Goal: Task Accomplishment & Management: Use online tool/utility

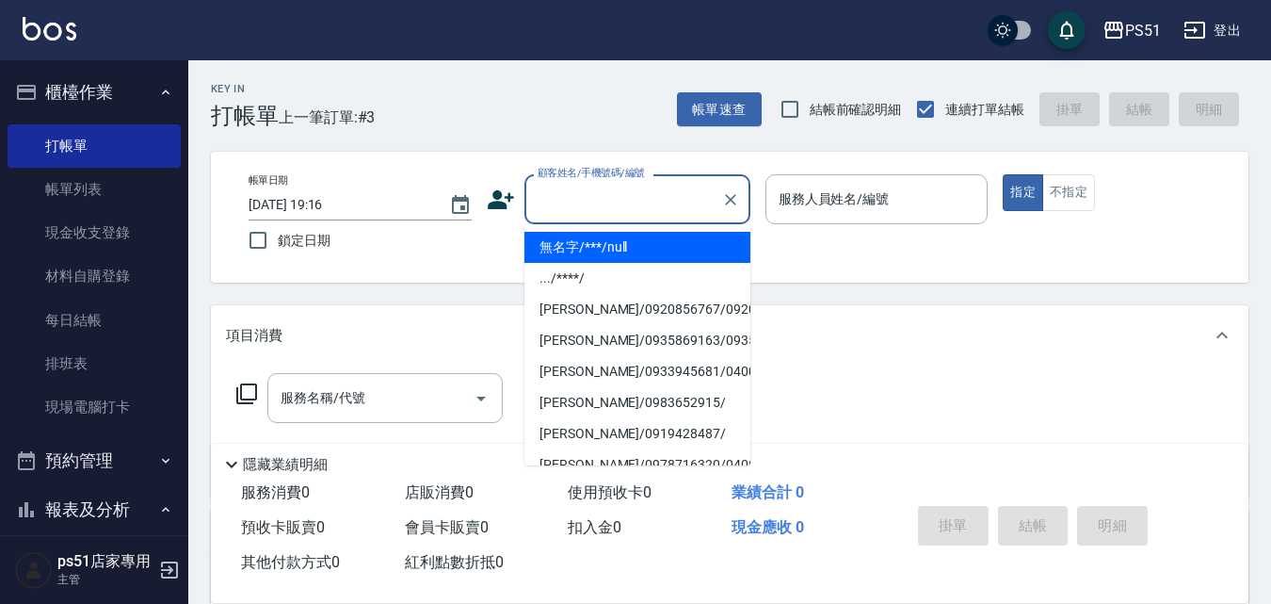
click at [587, 206] on input "顧客姓名/手機號碼/編號" at bounding box center [623, 199] width 181 height 33
click at [623, 252] on li "無名字/***/null" at bounding box center [638, 247] width 226 height 31
type input "無名字/***/null"
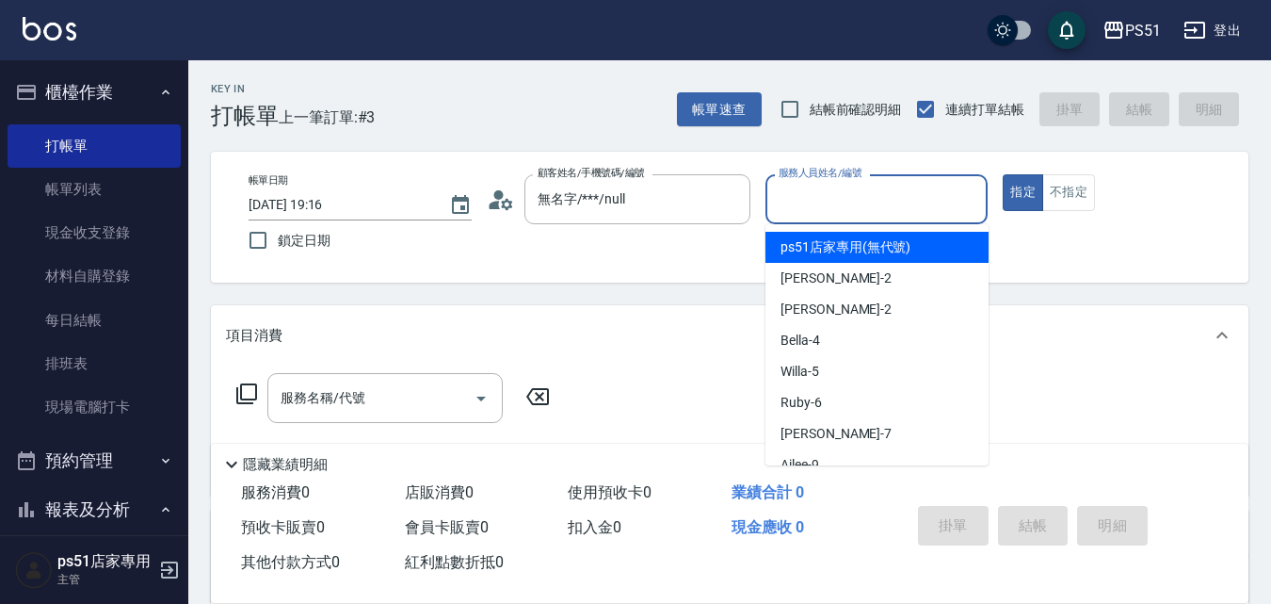
click at [802, 195] on input "服務人員姓名/編號" at bounding box center [877, 199] width 206 height 33
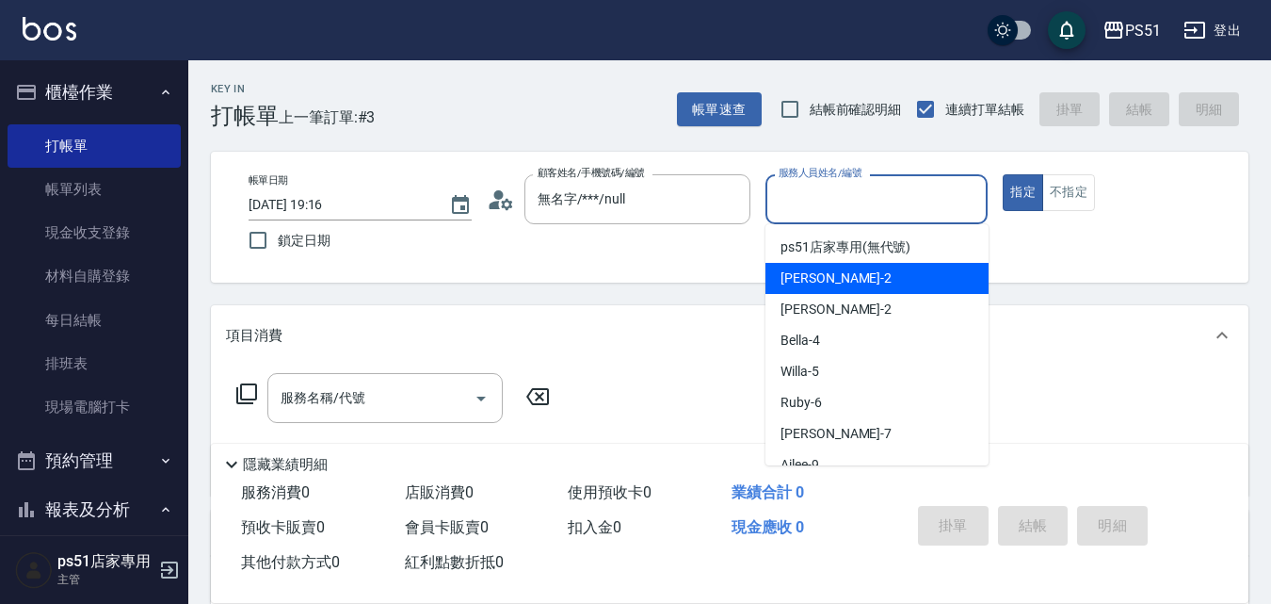
click at [838, 280] on div "[PERSON_NAME] -2" at bounding box center [877, 278] width 223 height 31
type input "[PERSON_NAME]-2"
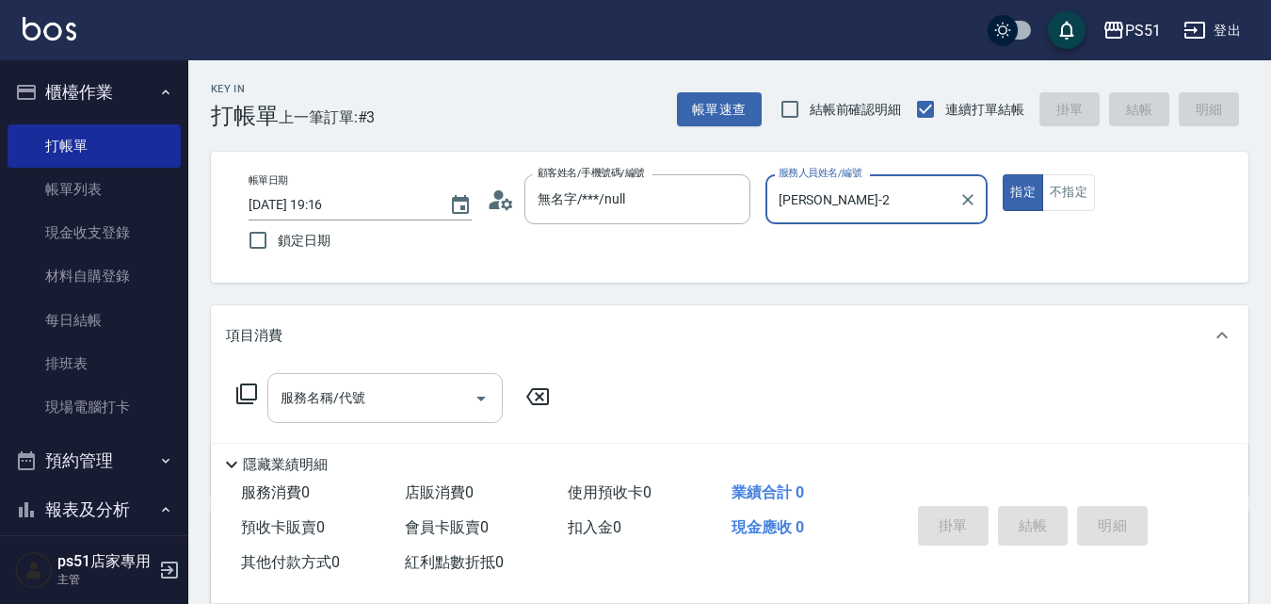
click at [398, 391] on input "服務名稱/代號" at bounding box center [371, 397] width 190 height 33
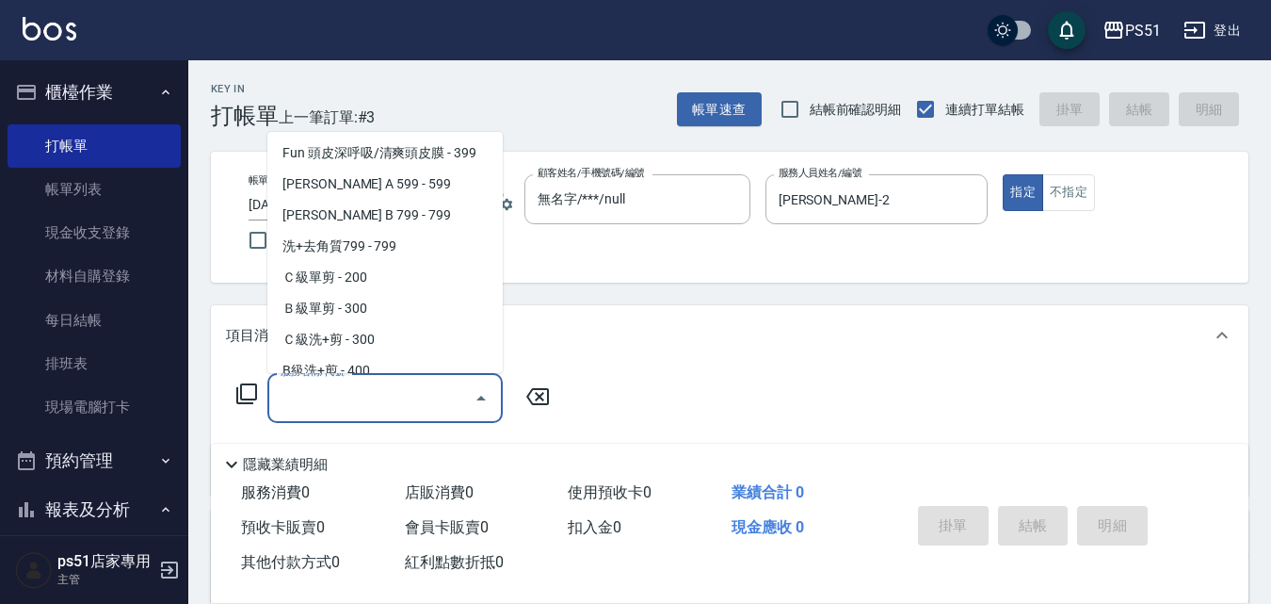
scroll to position [440, 0]
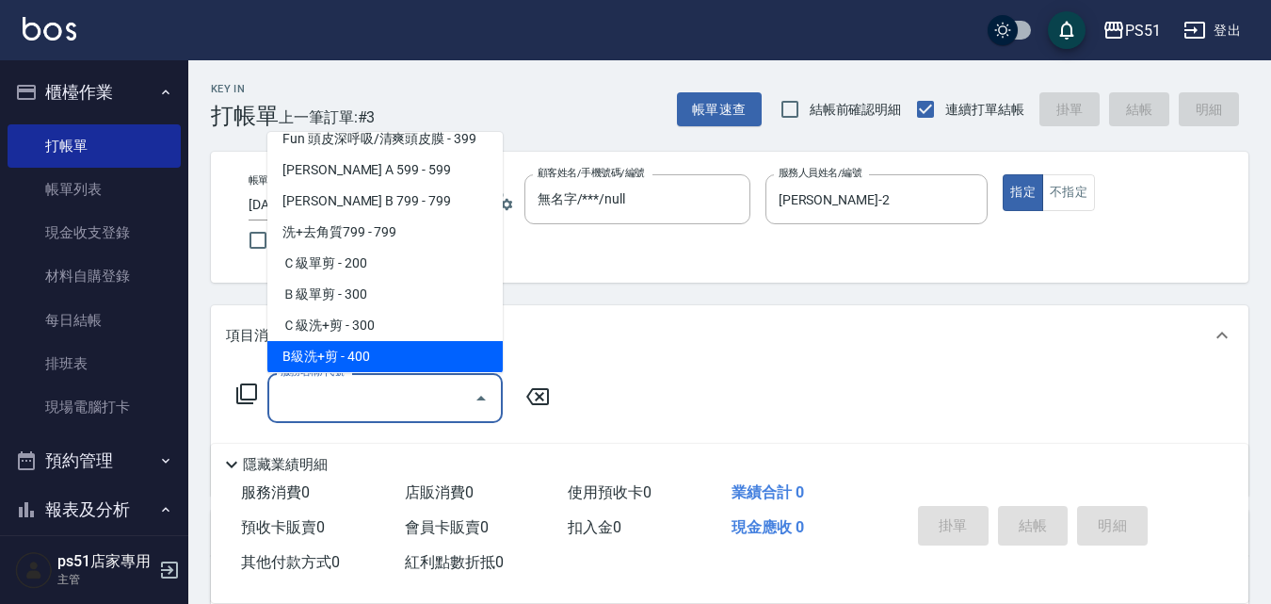
click at [386, 354] on span "B級洗+剪 - 400" at bounding box center [384, 356] width 235 height 31
type input "B級洗+剪(204)"
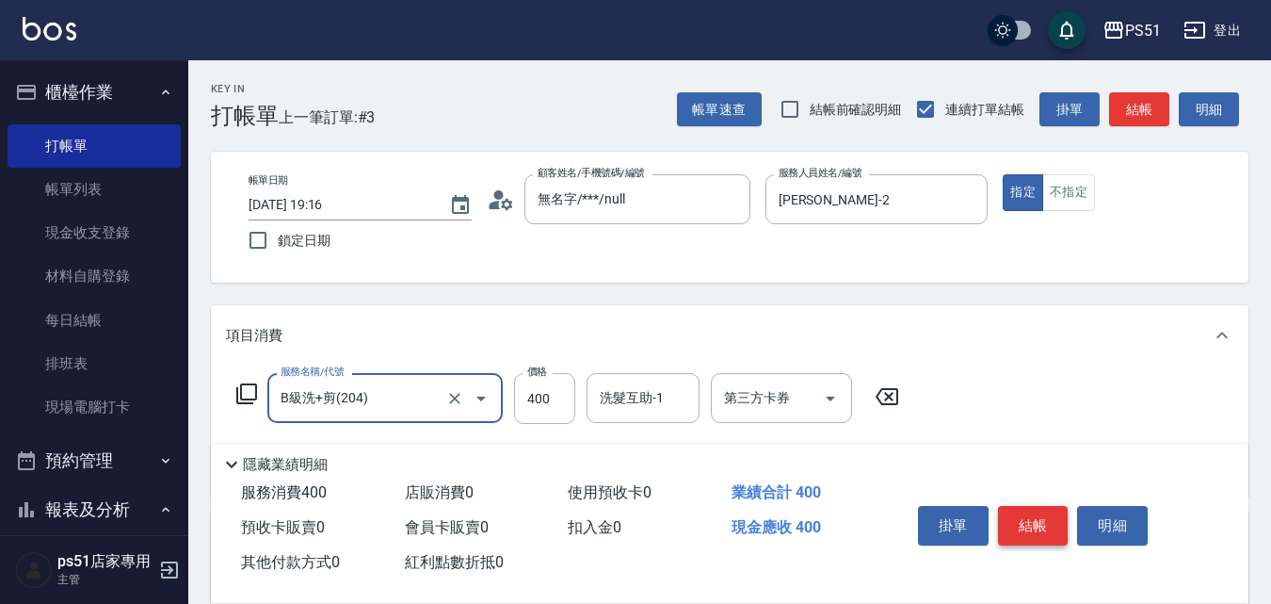
click at [1041, 511] on button "結帳" at bounding box center [1033, 526] width 71 height 40
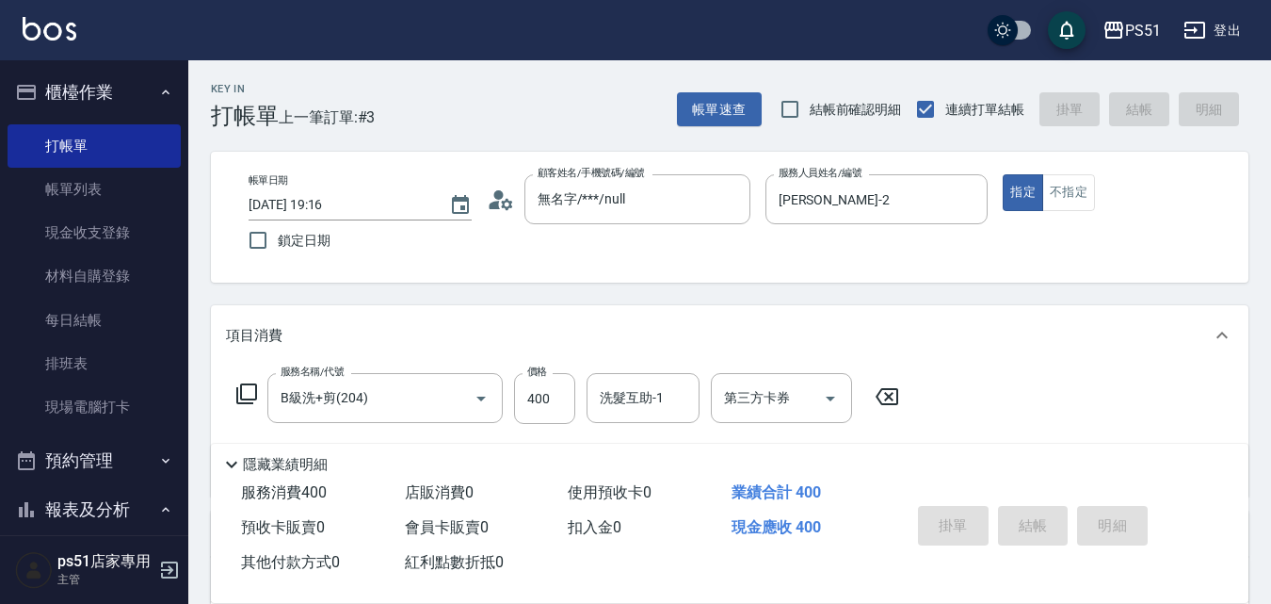
type input "[DATE] 19:22"
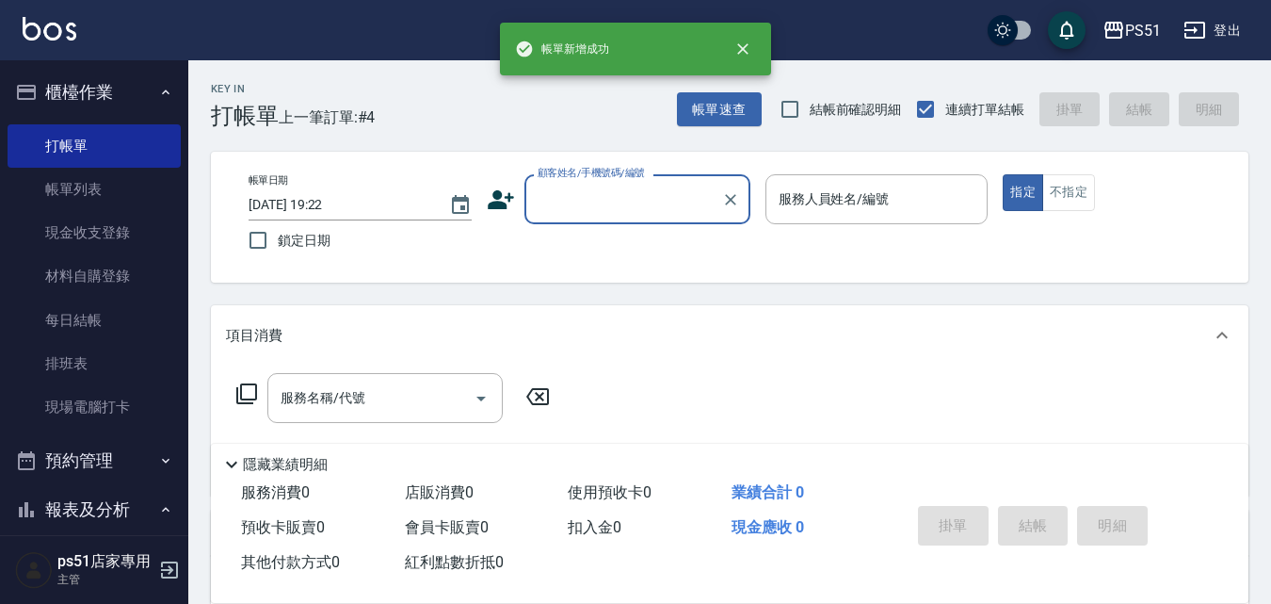
click at [596, 203] on input "顧客姓名/手機號碼/編號" at bounding box center [623, 199] width 181 height 33
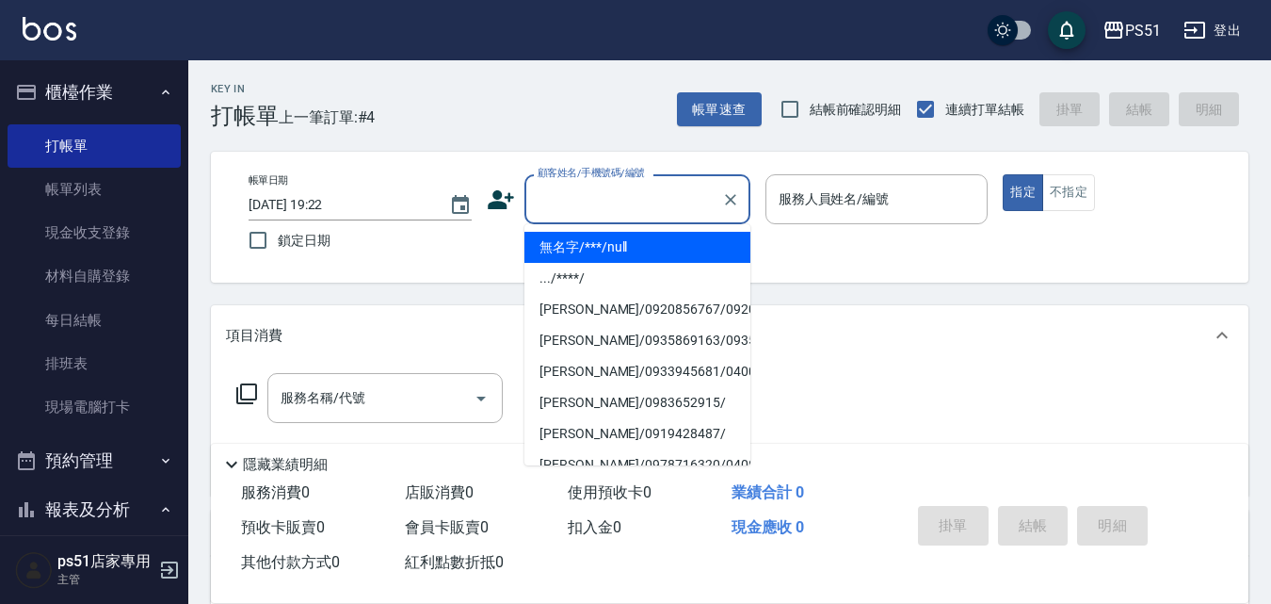
click at [636, 245] on li "無名字/***/null" at bounding box center [638, 247] width 226 height 31
type input "無名字/***/null"
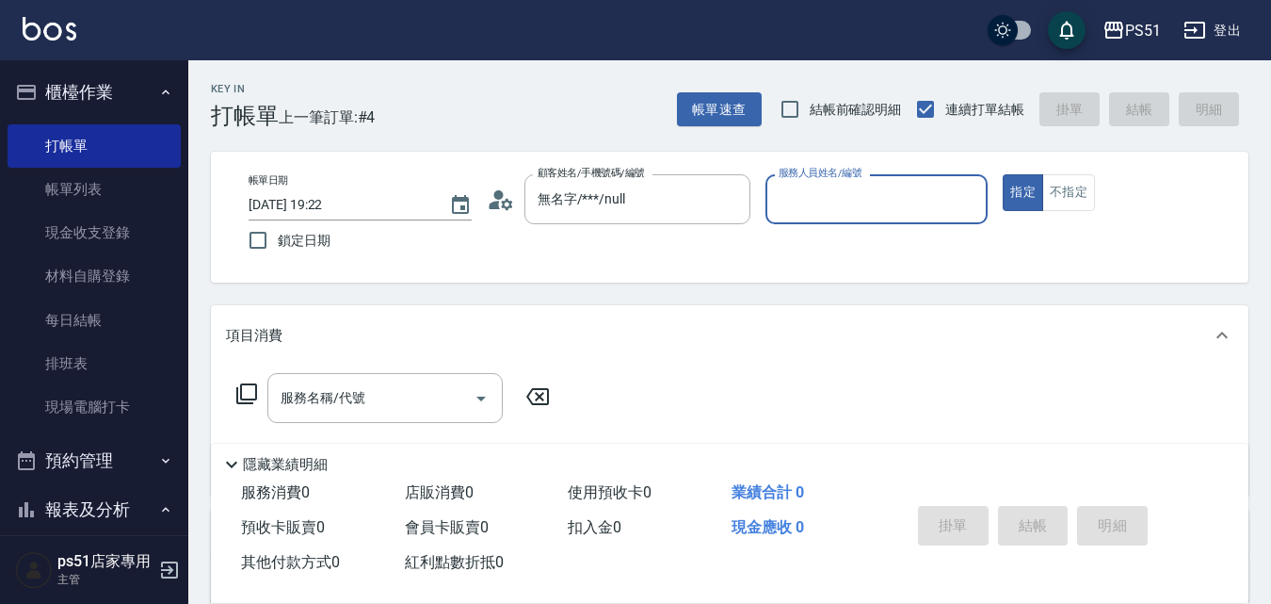
click at [838, 205] on input "服務人員姓名/編號" at bounding box center [877, 199] width 206 height 33
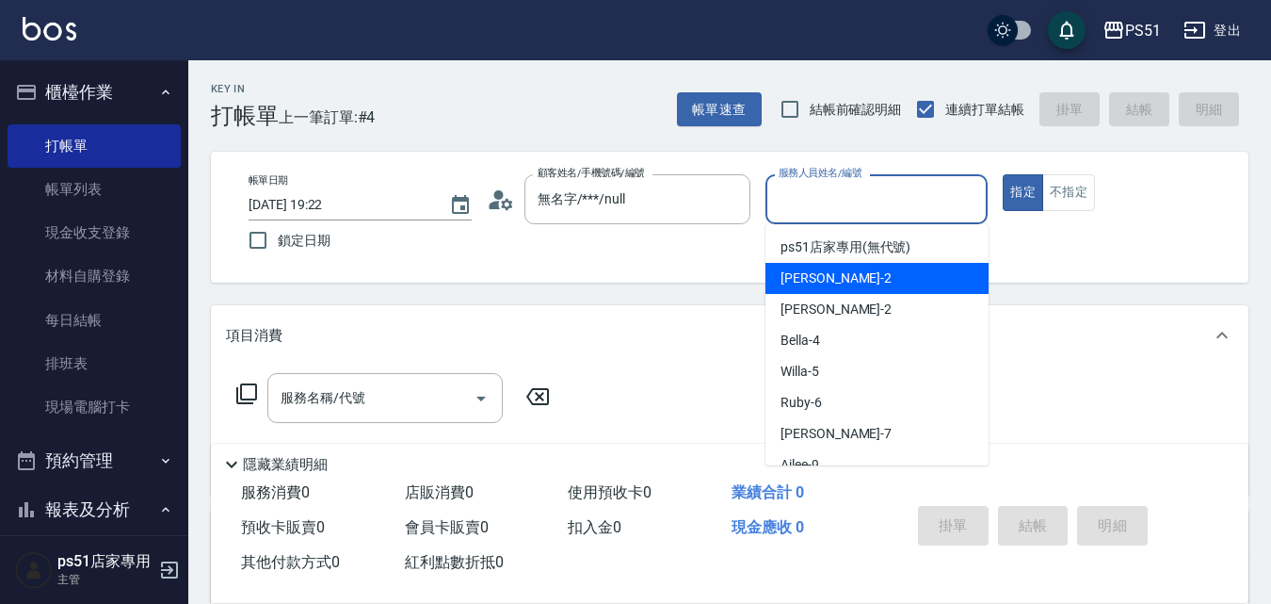
click at [851, 285] on div "[PERSON_NAME] -2" at bounding box center [877, 278] width 223 height 31
type input "[PERSON_NAME]-2"
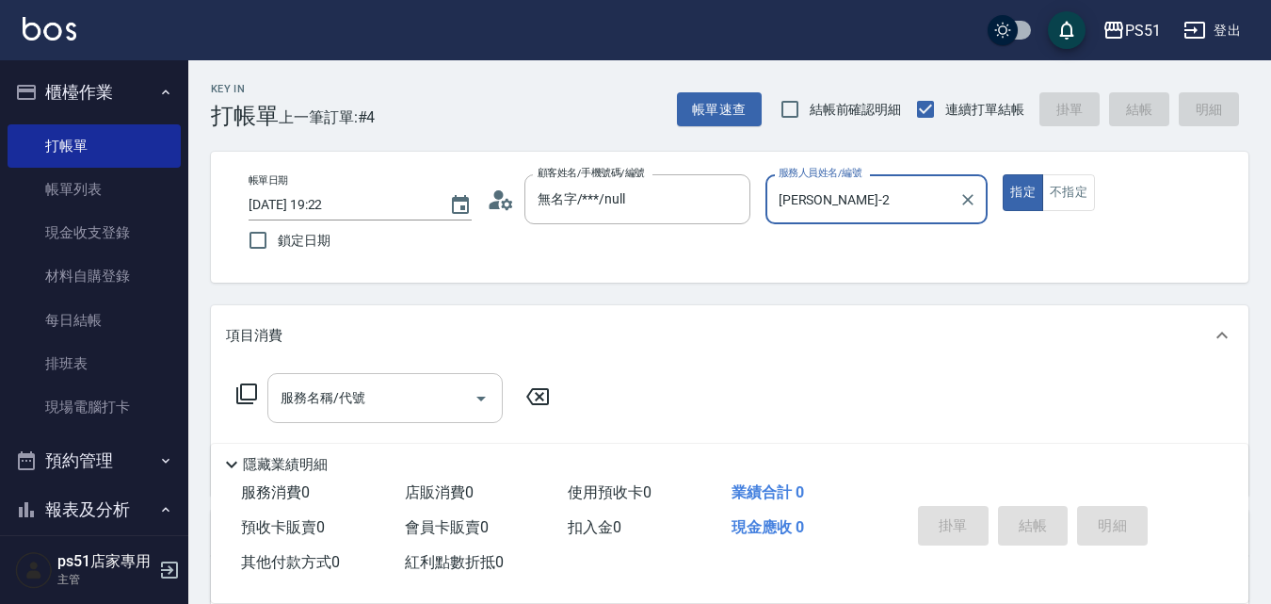
click at [326, 396] on div "服務名稱/代號 服務名稱/代號" at bounding box center [384, 398] width 235 height 50
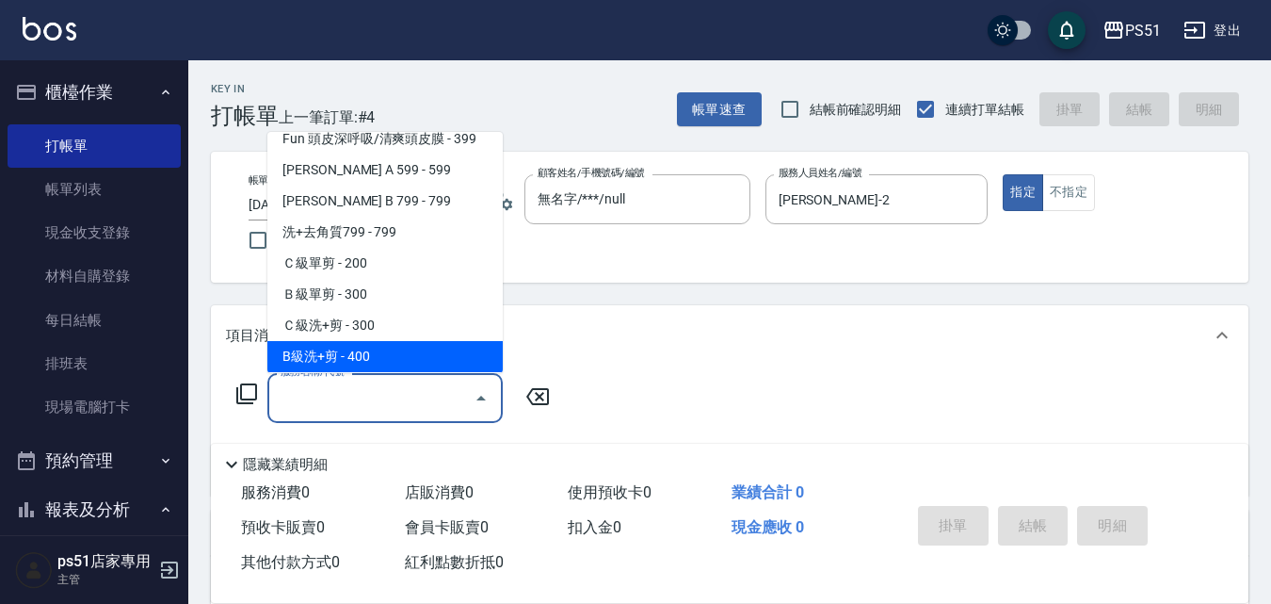
click at [382, 358] on span "B級洗+剪 - 400" at bounding box center [384, 356] width 235 height 31
type input "B級洗+剪(204)"
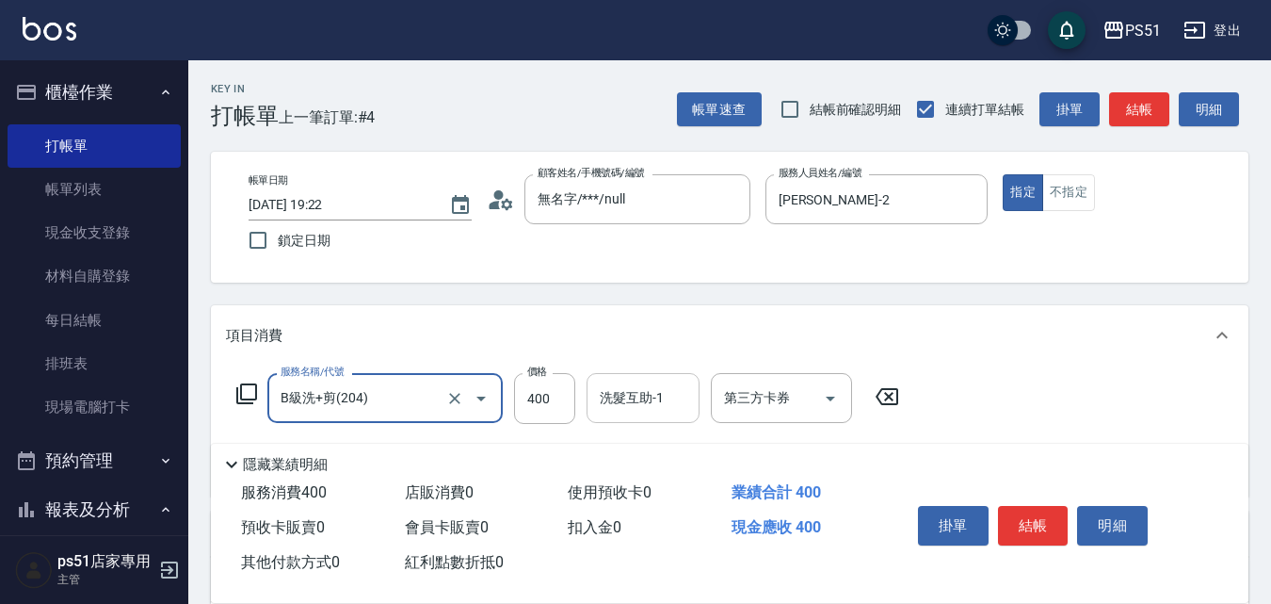
click at [632, 398] on div "洗髮互助-1 洗髮互助-1" at bounding box center [643, 398] width 113 height 50
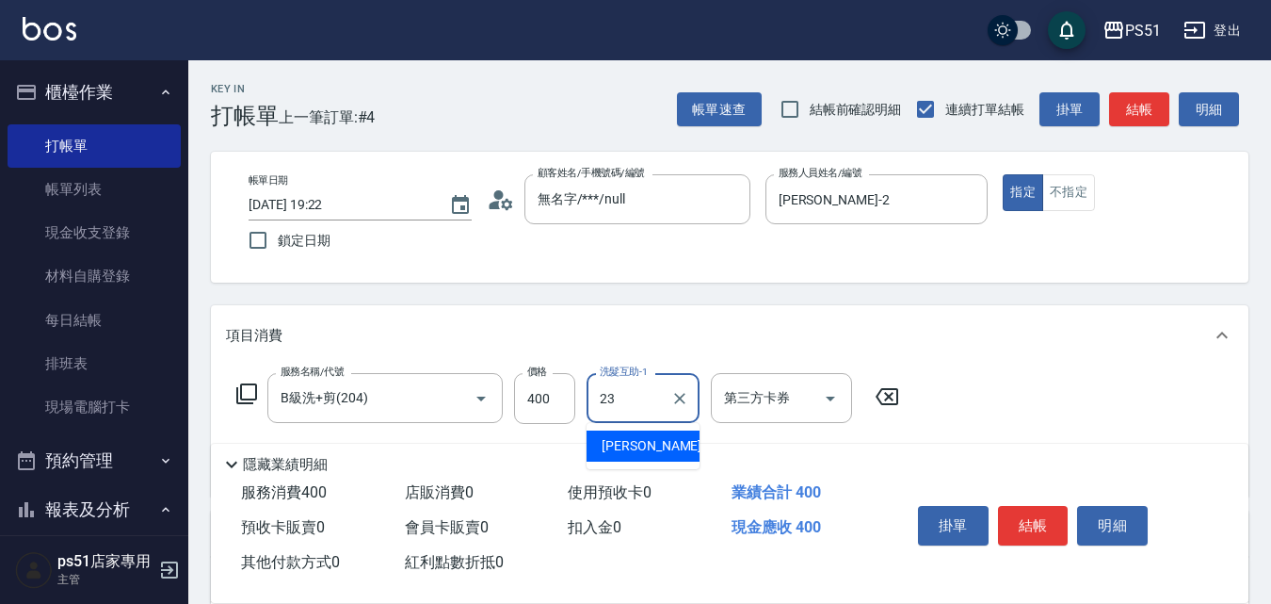
click at [662, 451] on div "[PERSON_NAME] -23" at bounding box center [643, 445] width 113 height 31
type input "[PERSON_NAME]-23"
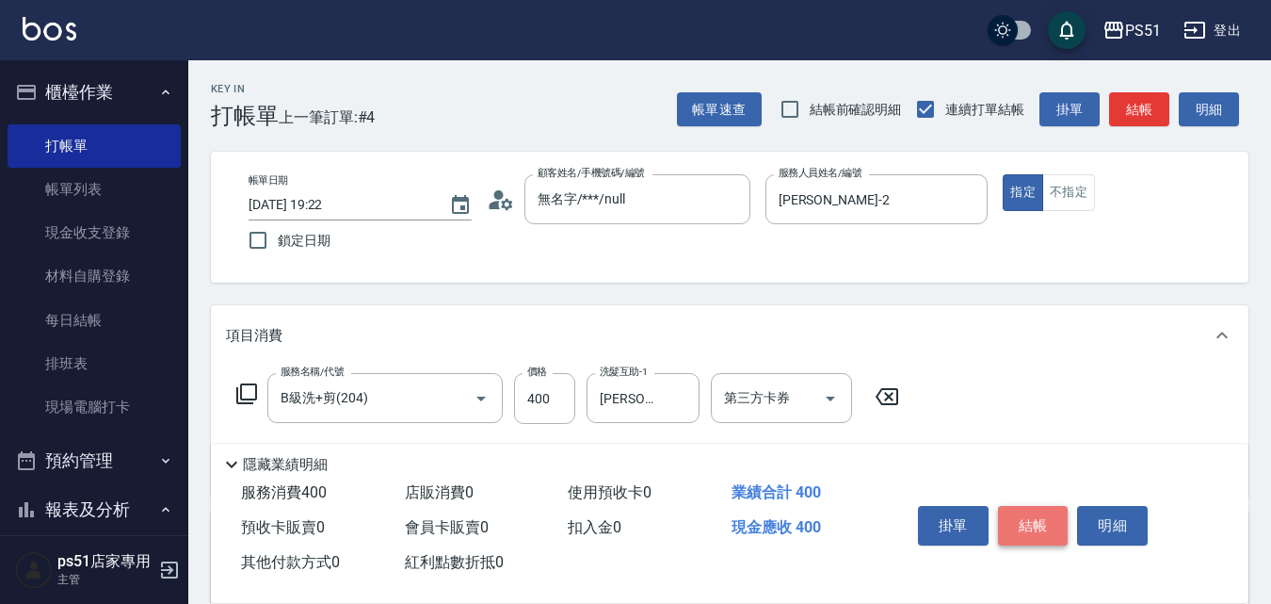
click at [1017, 512] on button "結帳" at bounding box center [1033, 526] width 71 height 40
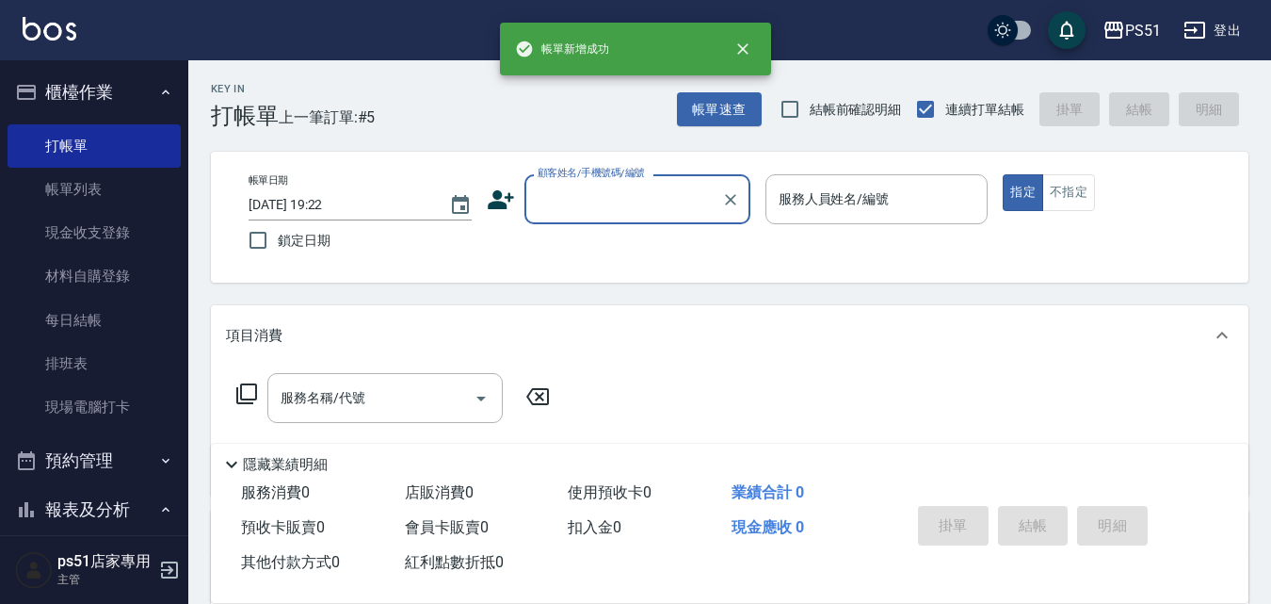
click at [585, 202] on input "顧客姓名/手機號碼/編號" at bounding box center [623, 199] width 181 height 33
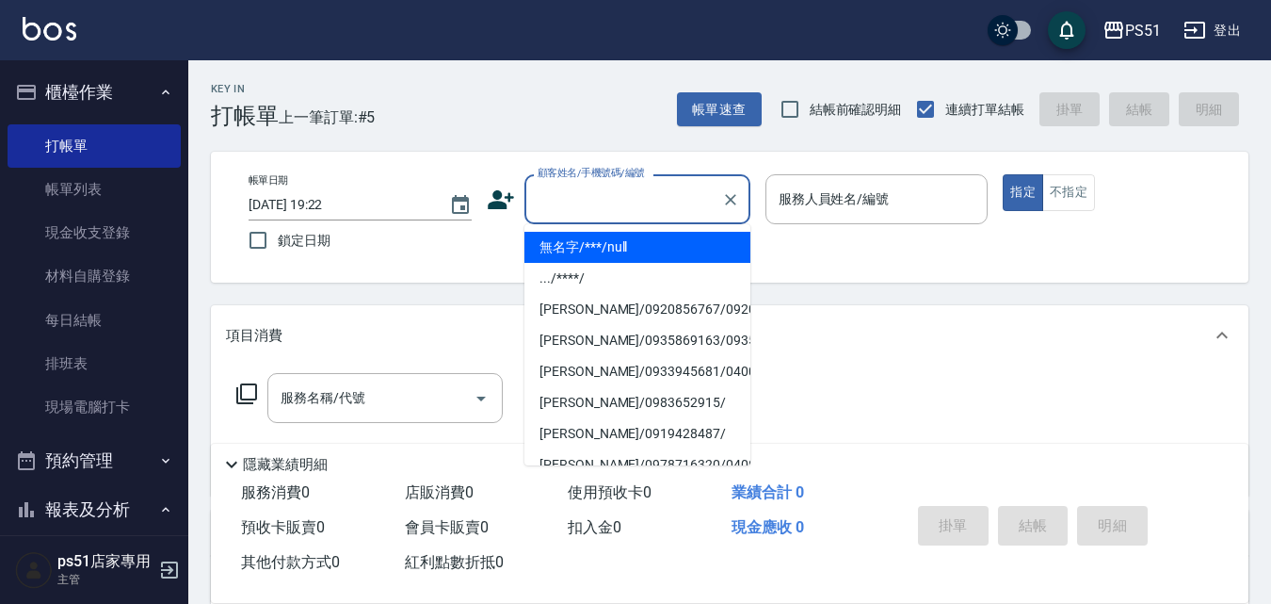
click at [618, 243] on li "無名字/***/null" at bounding box center [638, 247] width 226 height 31
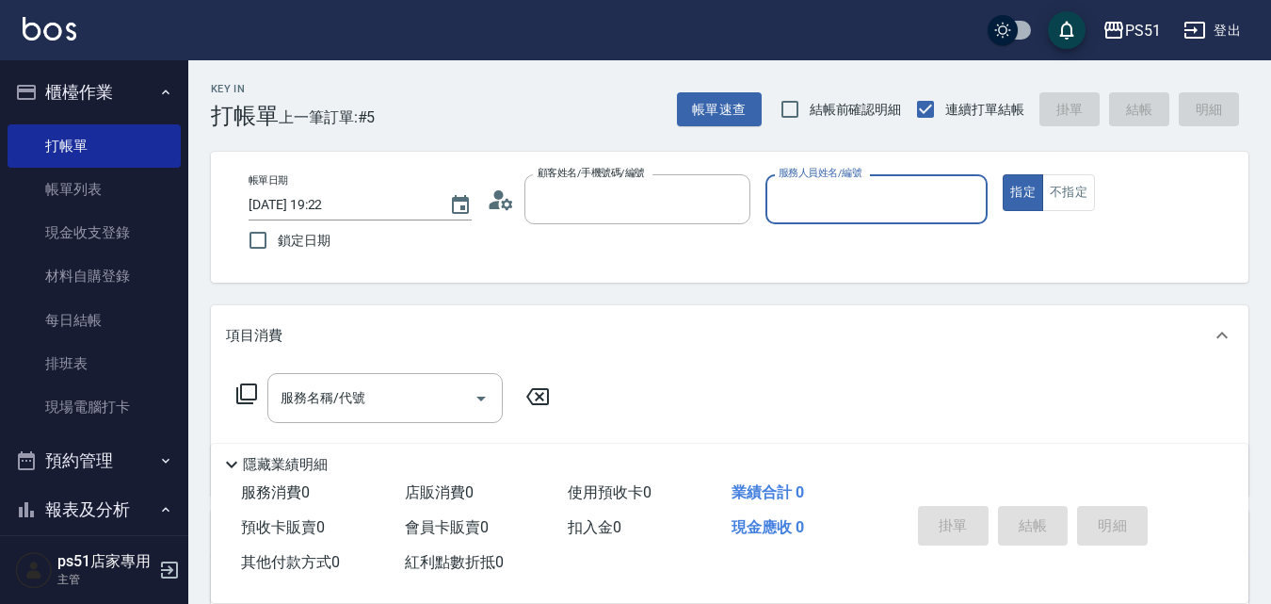
type input "無名字/***/null"
click at [823, 191] on input "服務人員姓名/編號" at bounding box center [877, 199] width 206 height 33
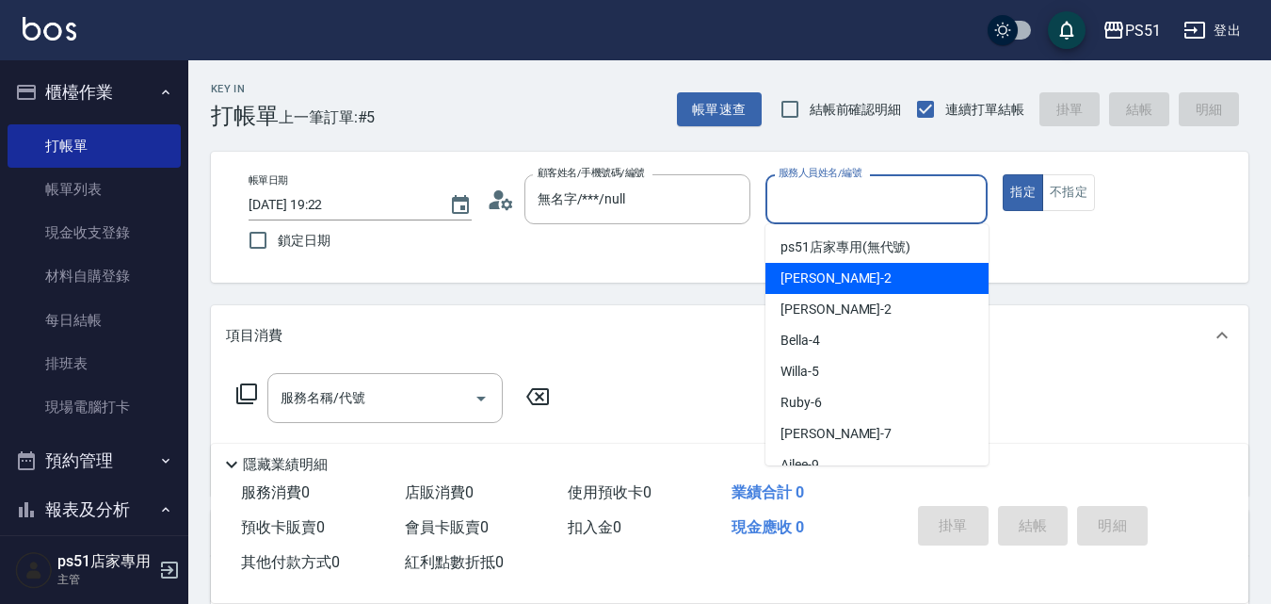
click at [832, 269] on div "[PERSON_NAME] -2" at bounding box center [877, 278] width 223 height 31
type input "[PERSON_NAME]-2"
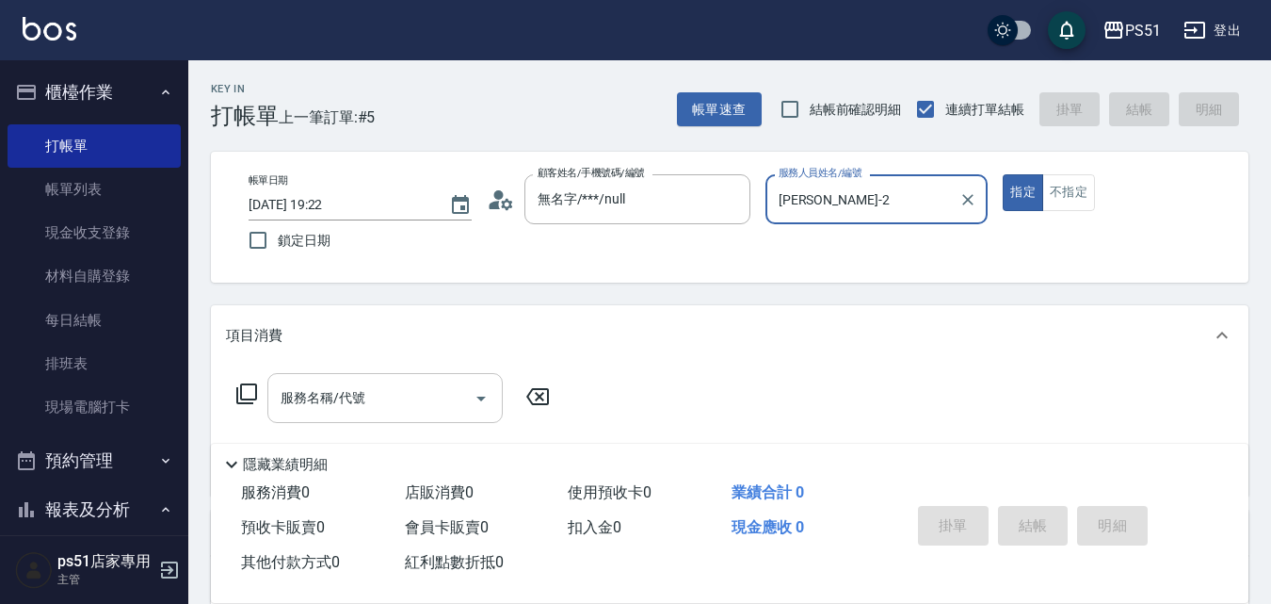
click at [361, 416] on div "服務名稱/代號" at bounding box center [384, 398] width 235 height 50
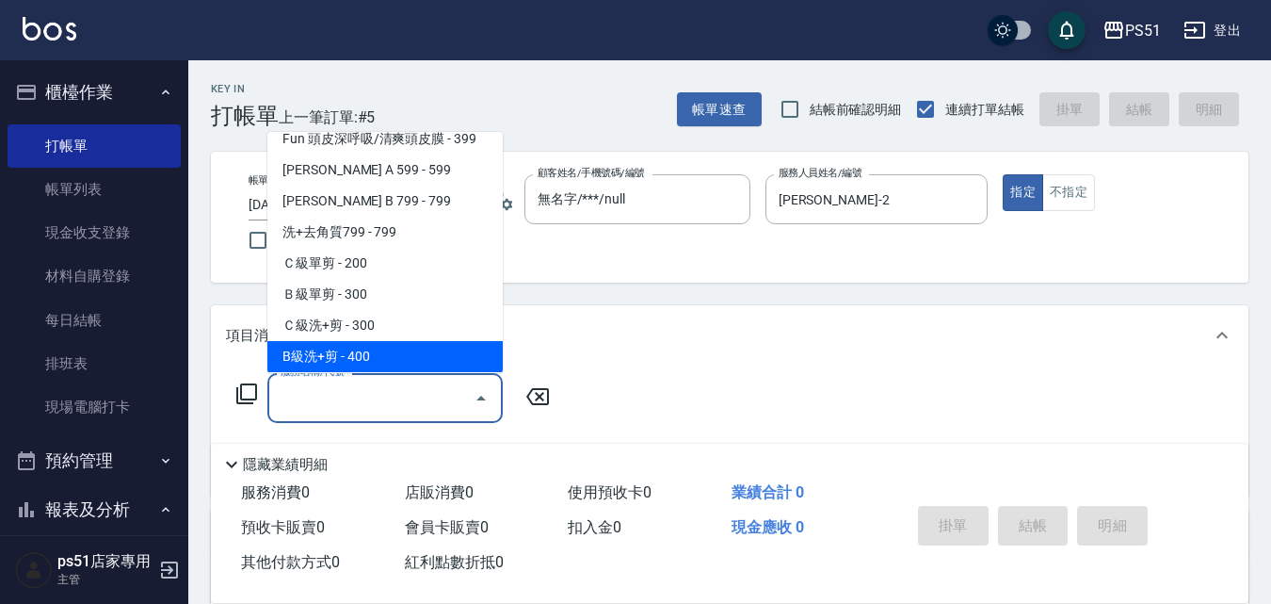
click at [385, 354] on span "B級洗+剪 - 400" at bounding box center [384, 356] width 235 height 31
type input "B級洗+剪(204)"
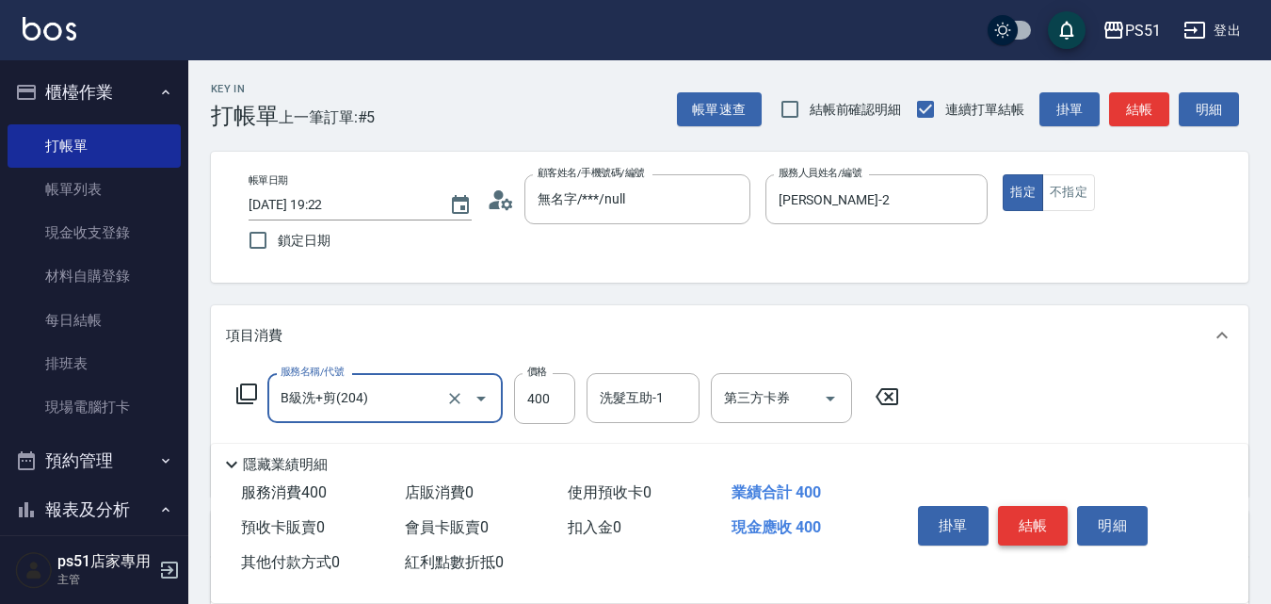
click at [1017, 510] on button "結帳" at bounding box center [1033, 526] width 71 height 40
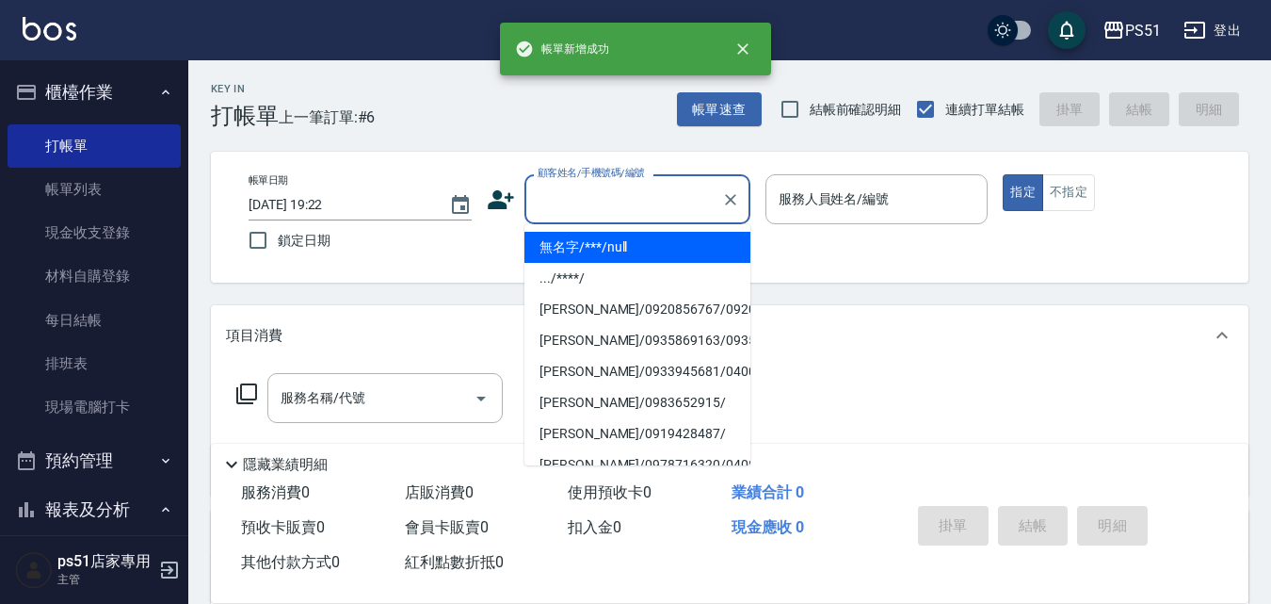
click at [574, 204] on input "顧客姓名/手機號碼/編號" at bounding box center [623, 199] width 181 height 33
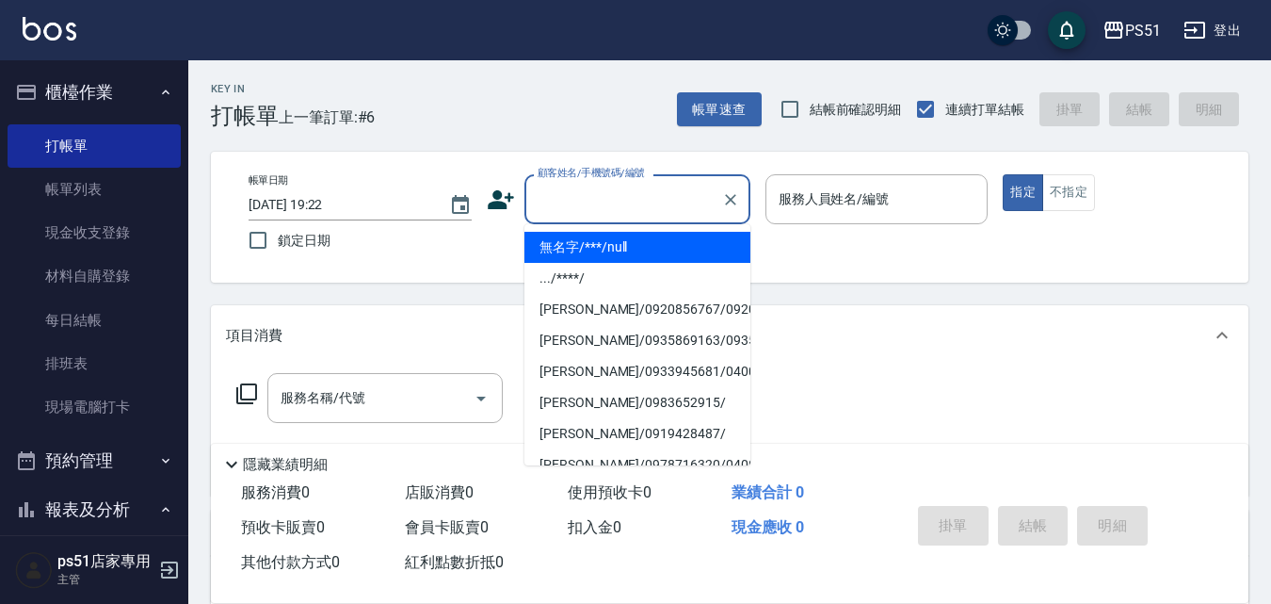
click at [634, 242] on li "無名字/***/null" at bounding box center [638, 247] width 226 height 31
type input "無名字/***/null"
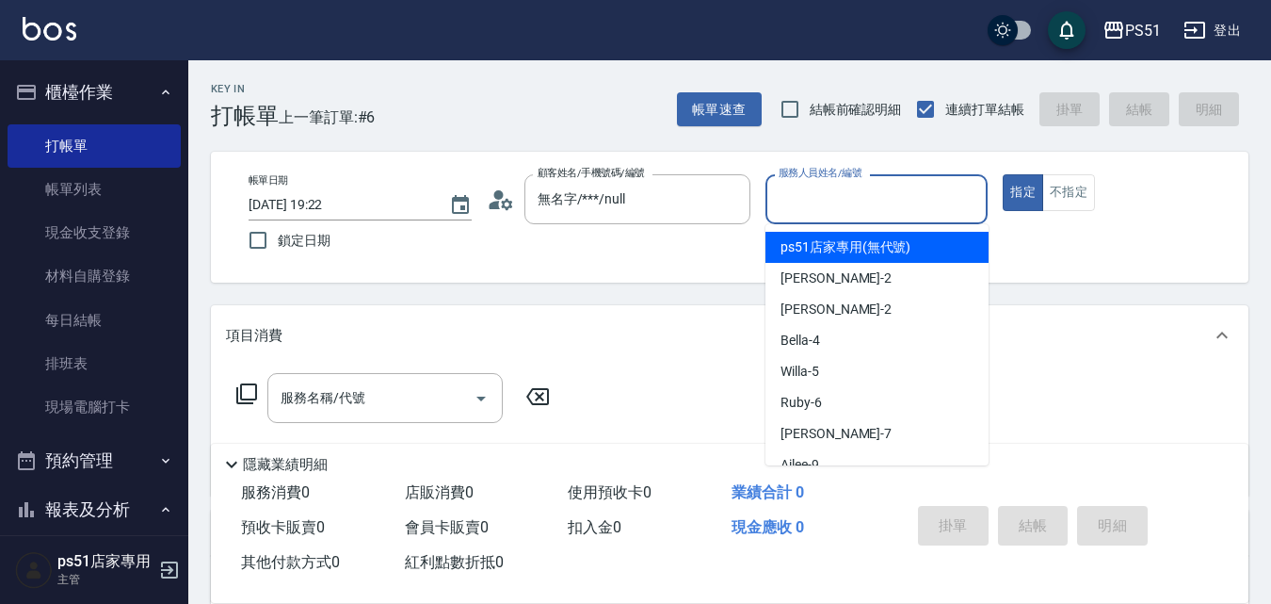
click at [831, 198] on input "服務人員姓名/編號" at bounding box center [877, 199] width 206 height 33
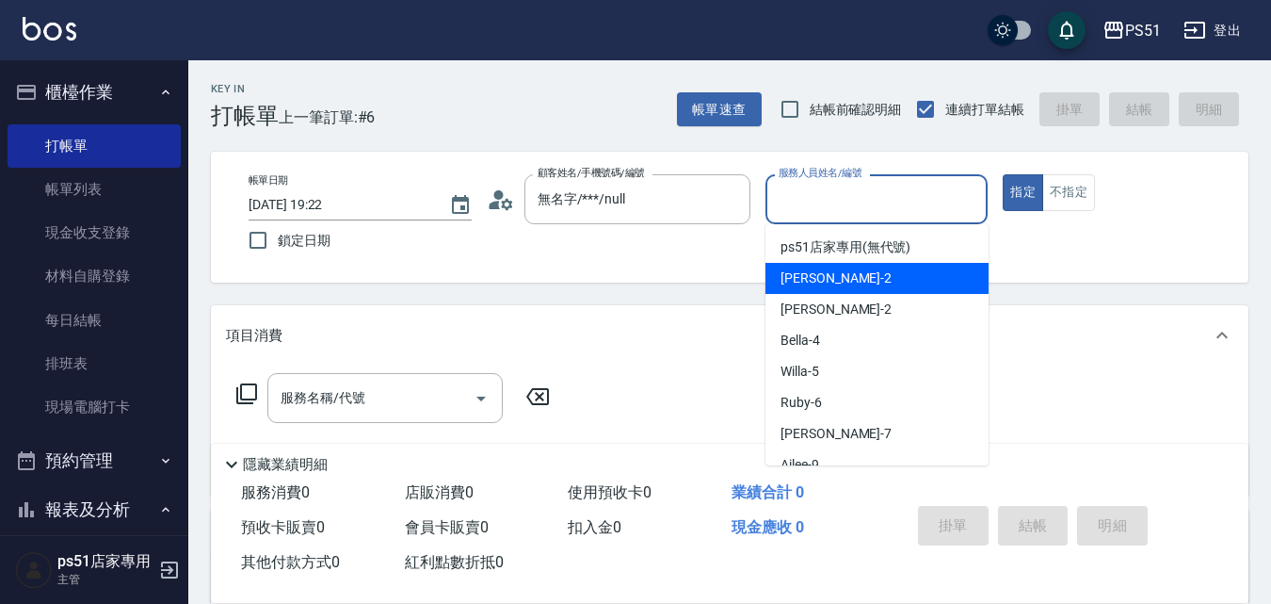
click at [828, 281] on div "[PERSON_NAME] -2" at bounding box center [877, 278] width 223 height 31
type input "[PERSON_NAME]-2"
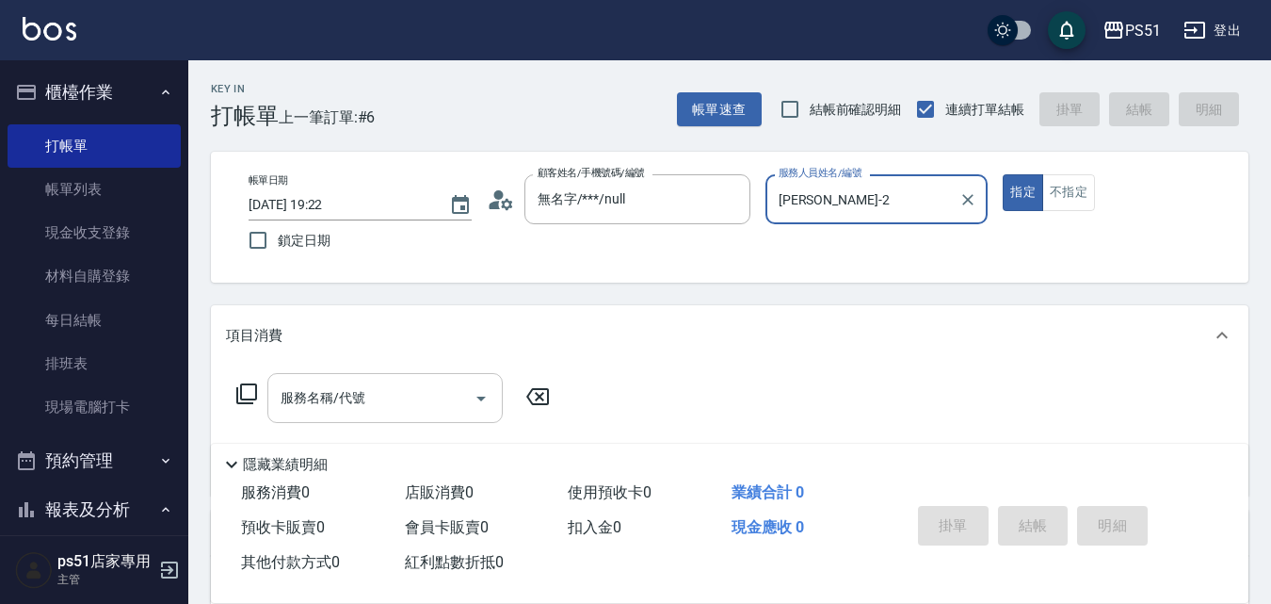
click at [388, 385] on input "服務名稱/代號" at bounding box center [371, 397] width 190 height 33
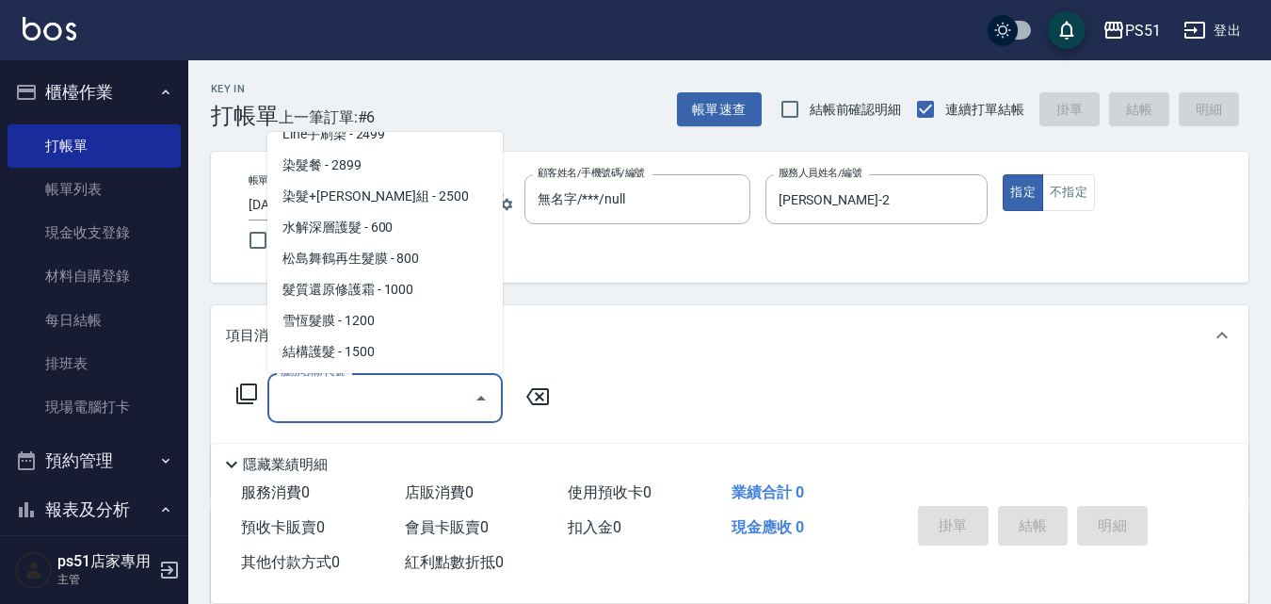
scroll to position [1978, 0]
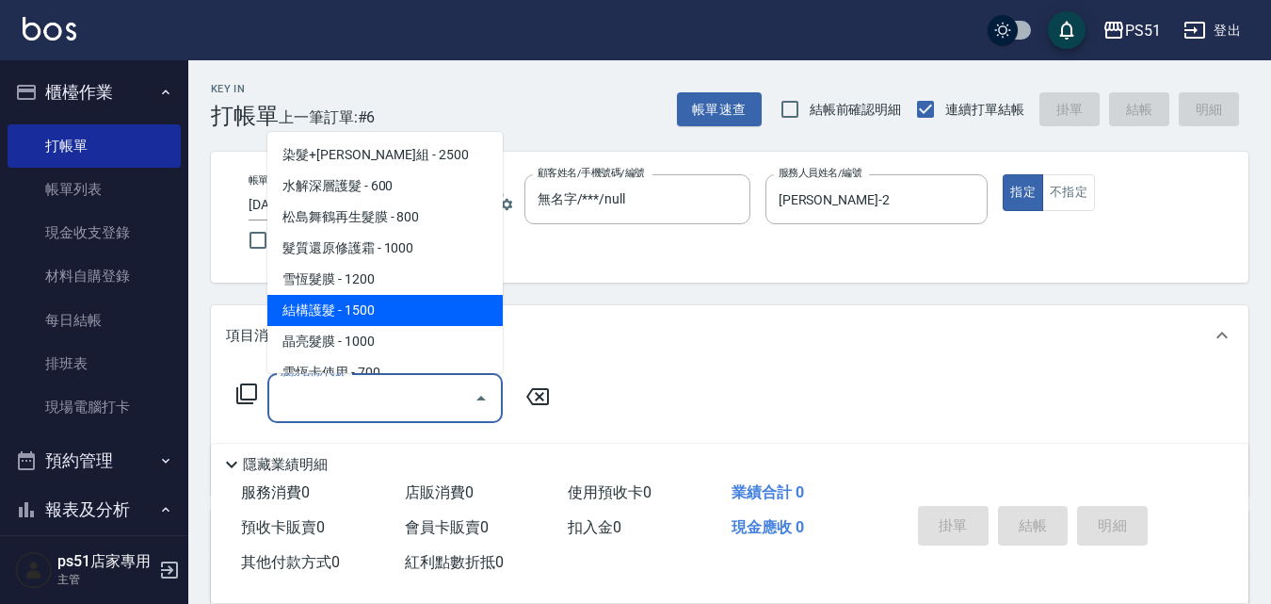
click at [412, 301] on span "結構護髮 - 1500" at bounding box center [384, 310] width 235 height 31
type input "結構護髮(505)"
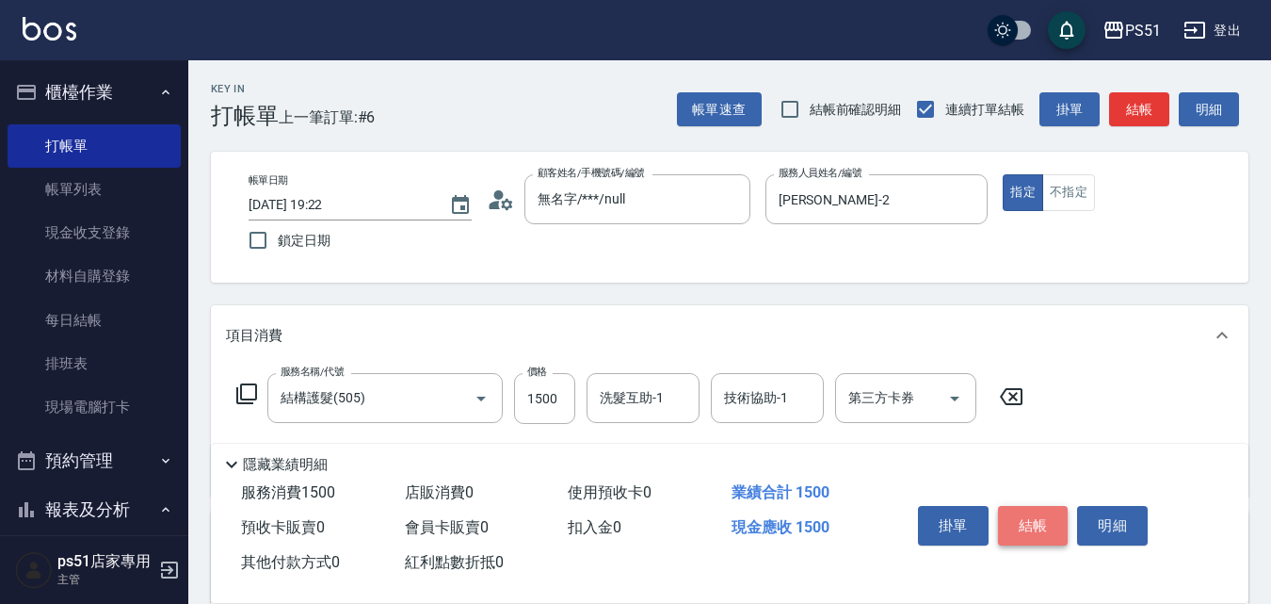
click at [1019, 507] on button "結帳" at bounding box center [1033, 526] width 71 height 40
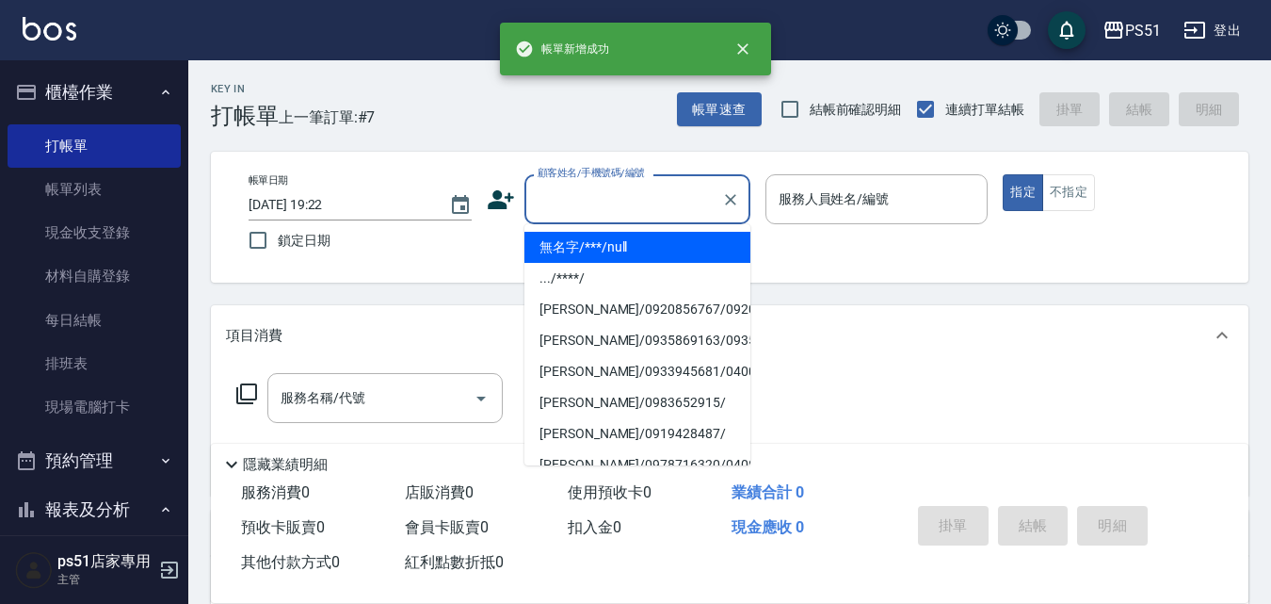
click at [614, 202] on input "顧客姓名/手機號碼/編號" at bounding box center [623, 199] width 181 height 33
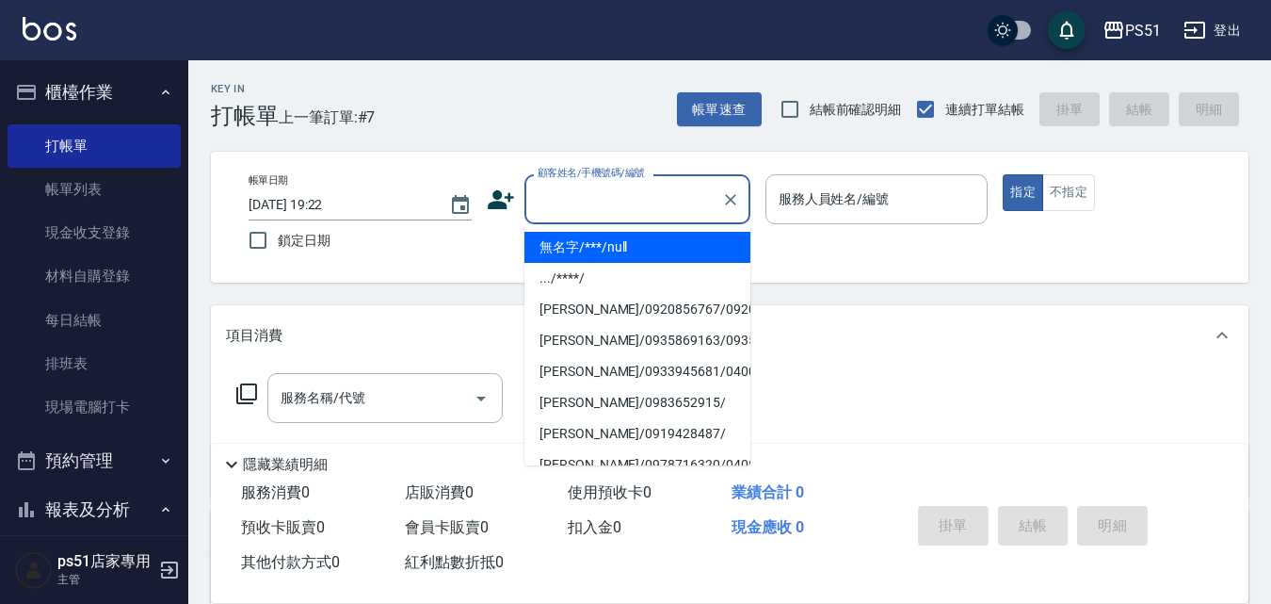
click at [638, 253] on li "無名字/***/null" at bounding box center [638, 247] width 226 height 31
type input "無名字/***/null"
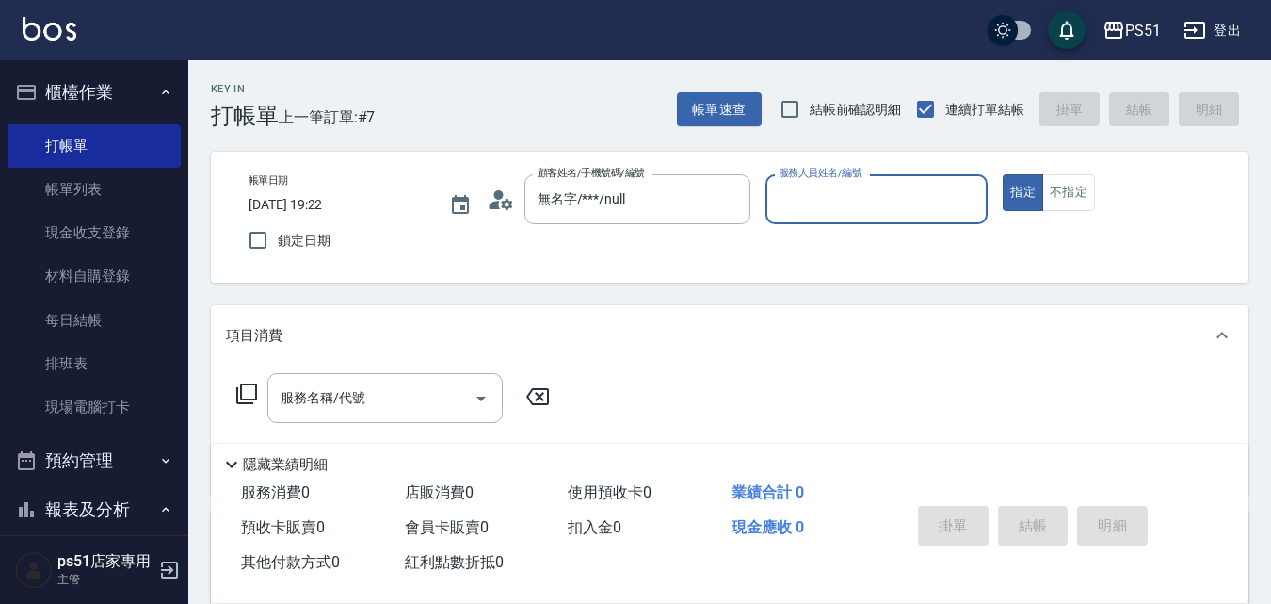
click at [839, 188] on input "服務人員姓名/編號" at bounding box center [877, 199] width 206 height 33
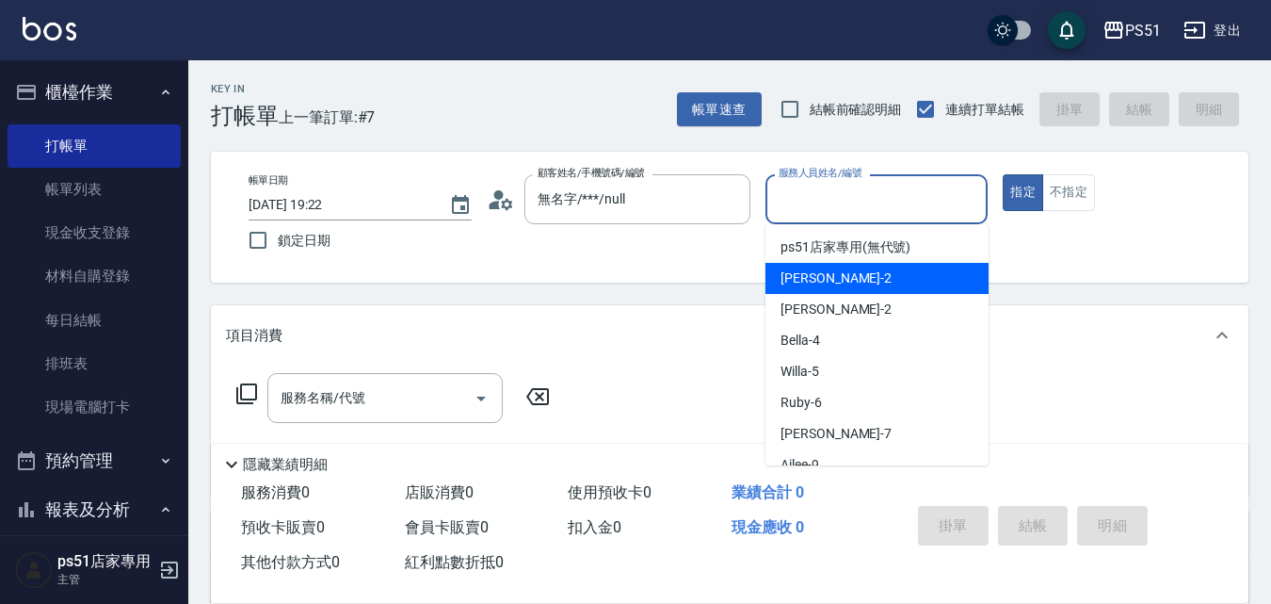
click at [846, 277] on div "[PERSON_NAME] -2" at bounding box center [877, 278] width 223 height 31
type input "[PERSON_NAME]-2"
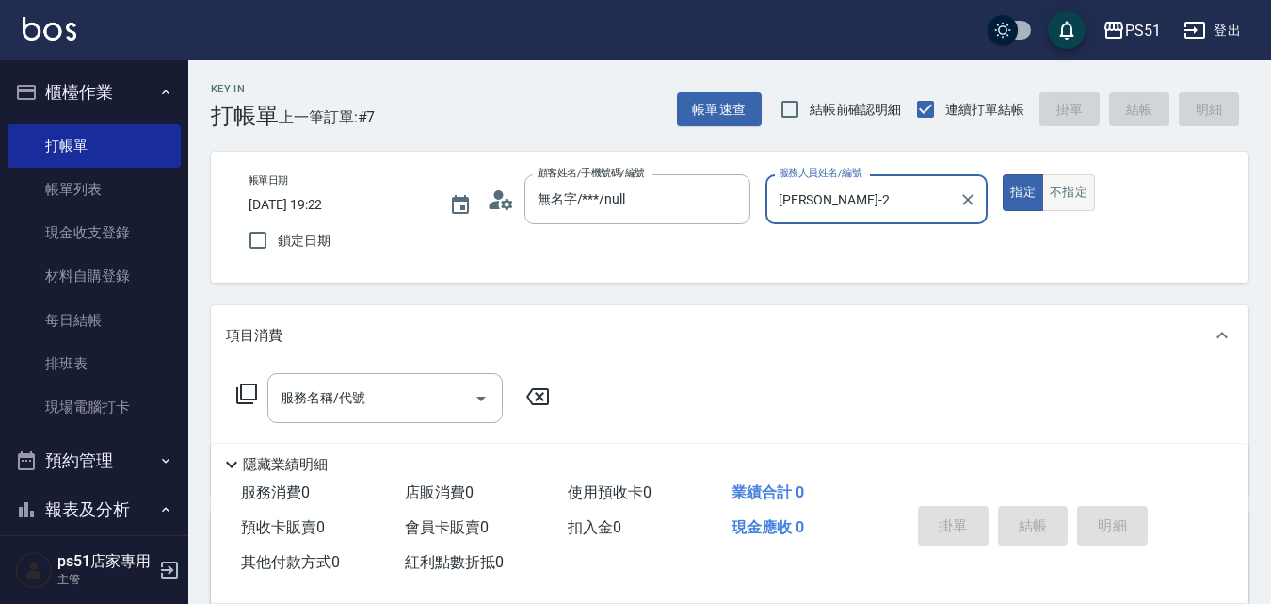
click at [1053, 186] on button "不指定" at bounding box center [1069, 192] width 53 height 37
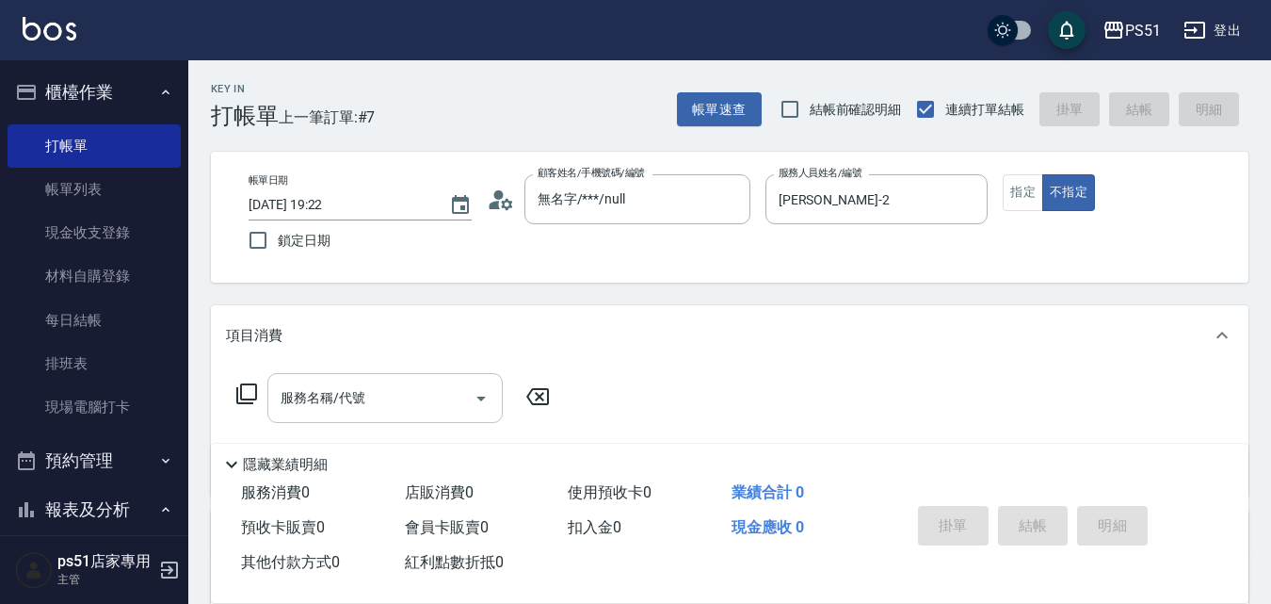
click at [431, 380] on div "服務名稱/代號" at bounding box center [384, 398] width 235 height 50
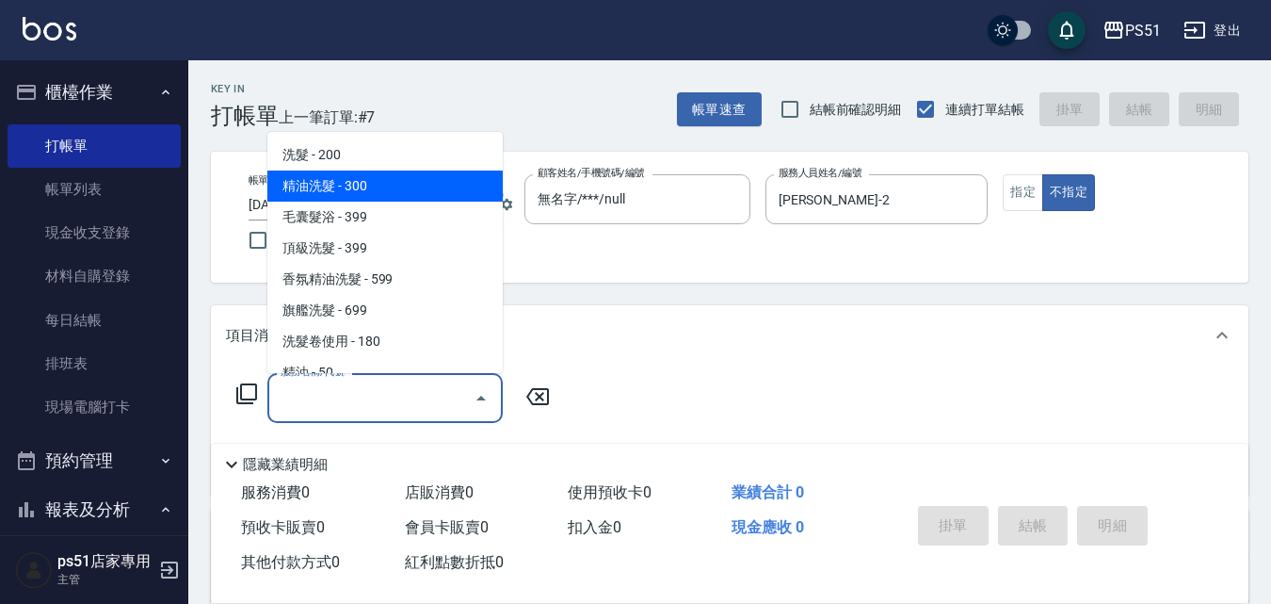
click at [412, 185] on span "精油洗髮 - 300" at bounding box center [384, 185] width 235 height 31
type input "精油洗髮(102)"
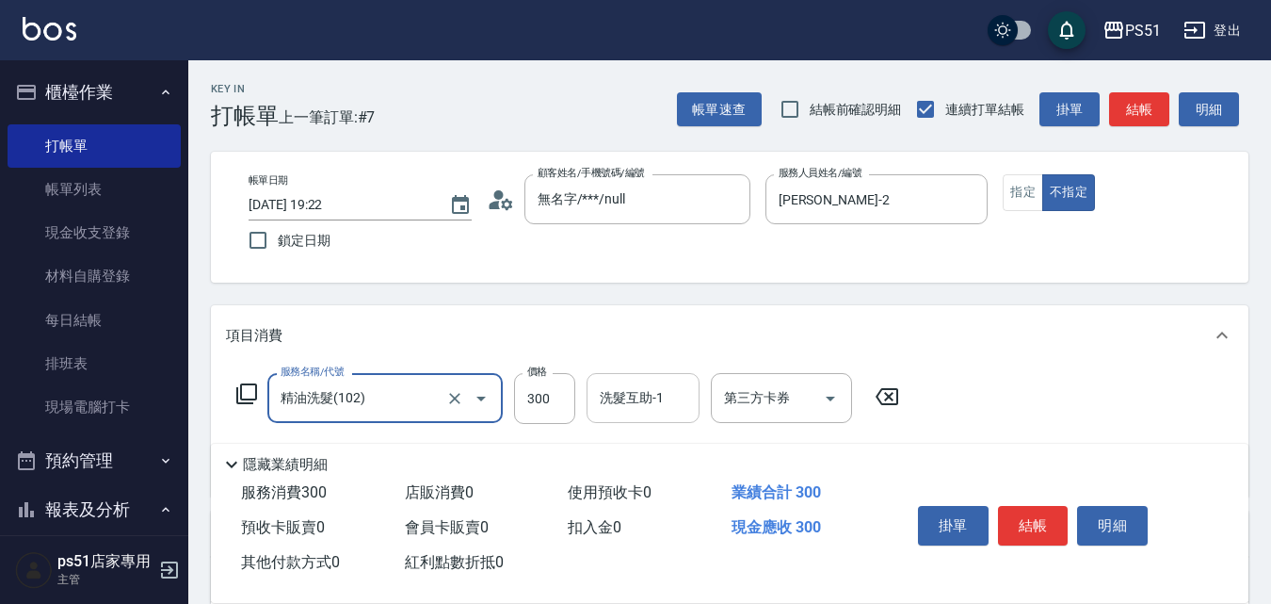
click at [595, 401] on input "洗髮互助-1" at bounding box center [643, 397] width 96 height 33
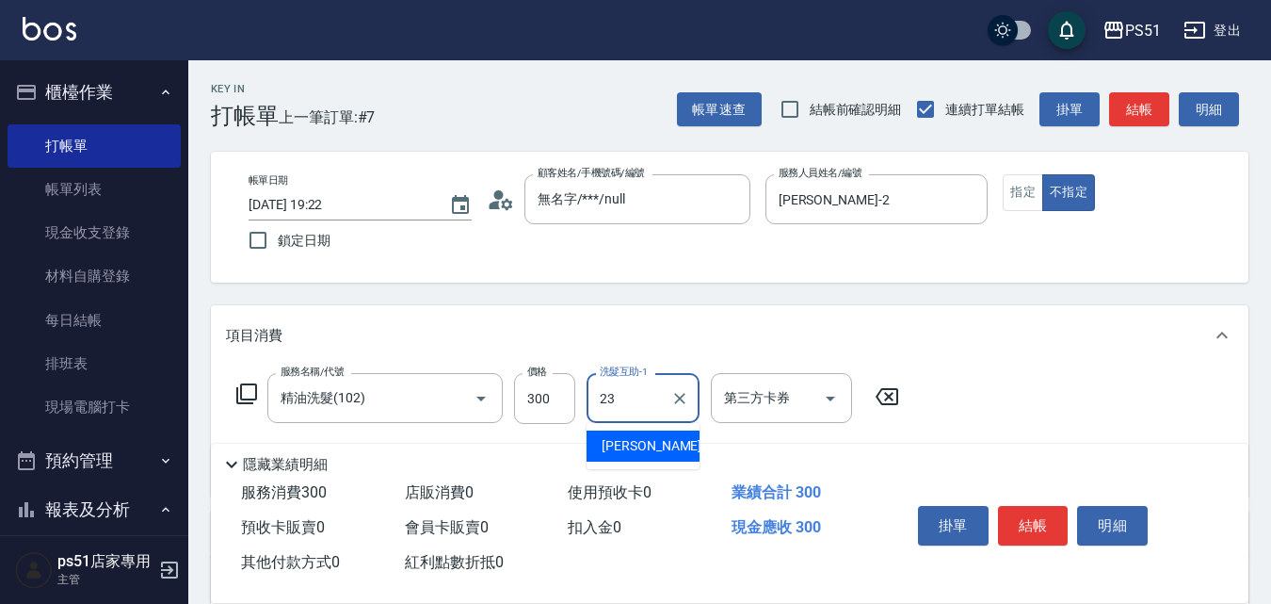
click at [633, 450] on span "[PERSON_NAME] -23" at bounding box center [661, 446] width 119 height 20
type input "[PERSON_NAME]-23"
click at [1018, 524] on button "結帳" at bounding box center [1033, 526] width 71 height 40
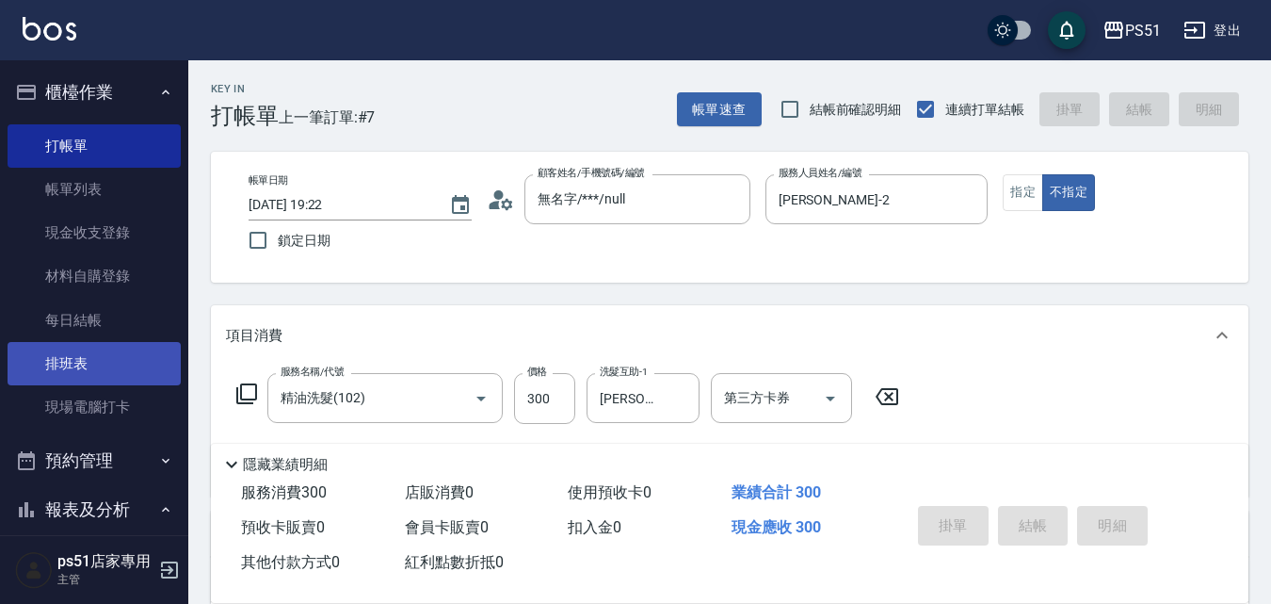
type input "[DATE] 19:23"
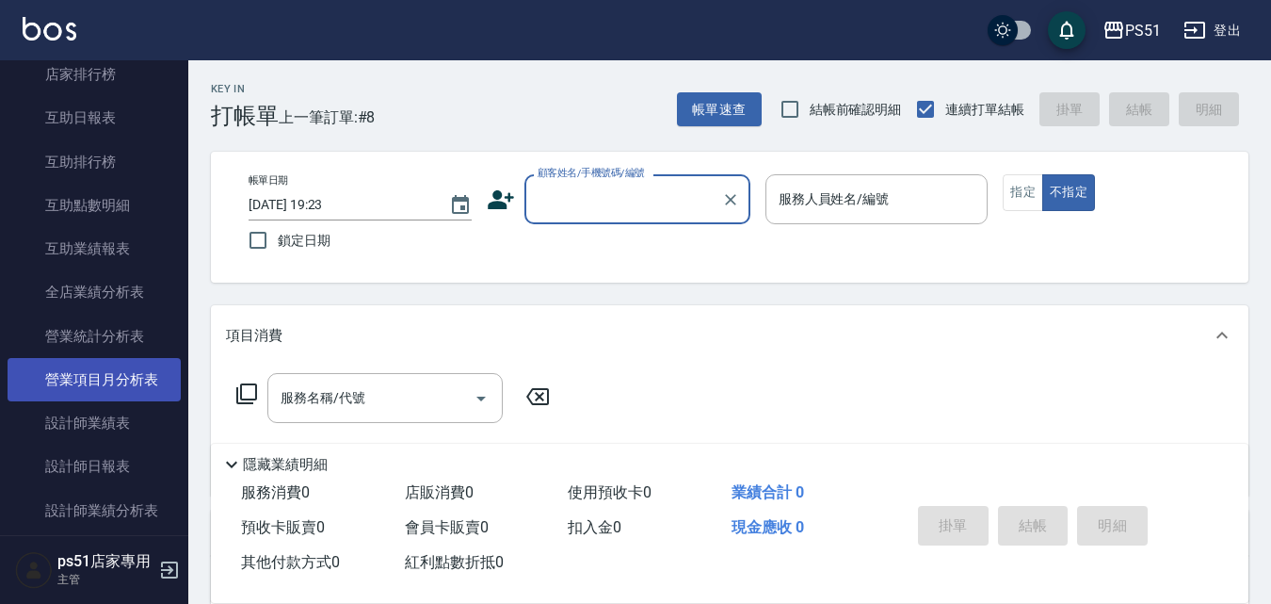
scroll to position [659, 0]
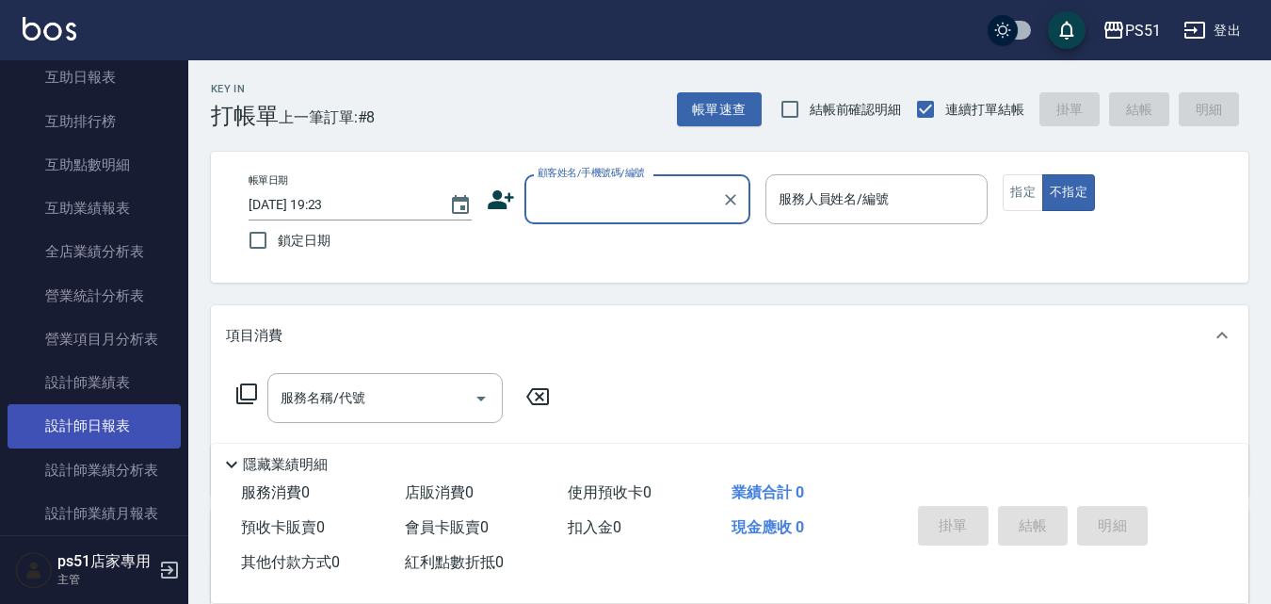
click at [137, 416] on link "設計師日報表" at bounding box center [94, 425] width 173 height 43
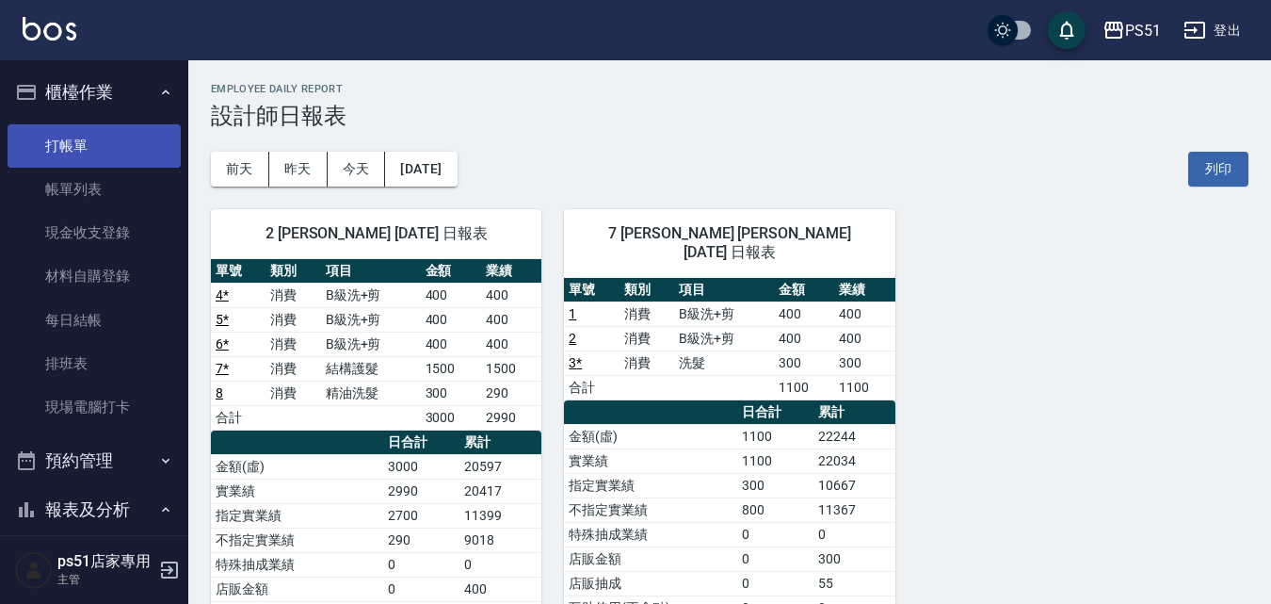
click at [121, 137] on link "打帳單" at bounding box center [94, 145] width 173 height 43
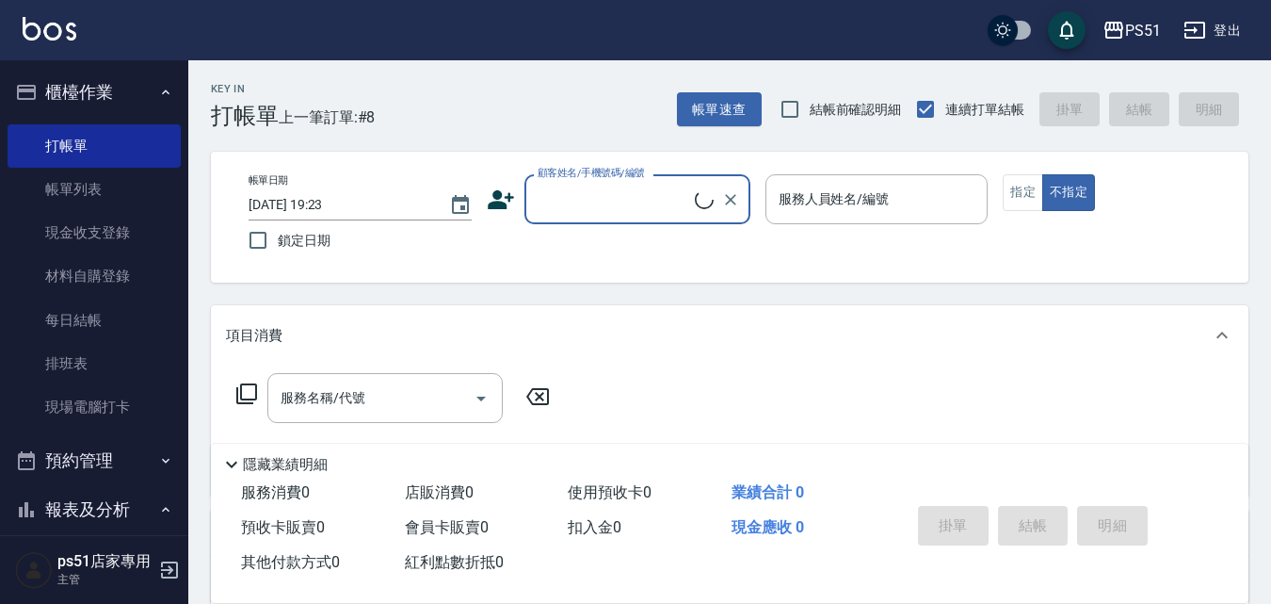
click at [614, 187] on input "顧客姓名/手機號碼/編號" at bounding box center [614, 199] width 162 height 33
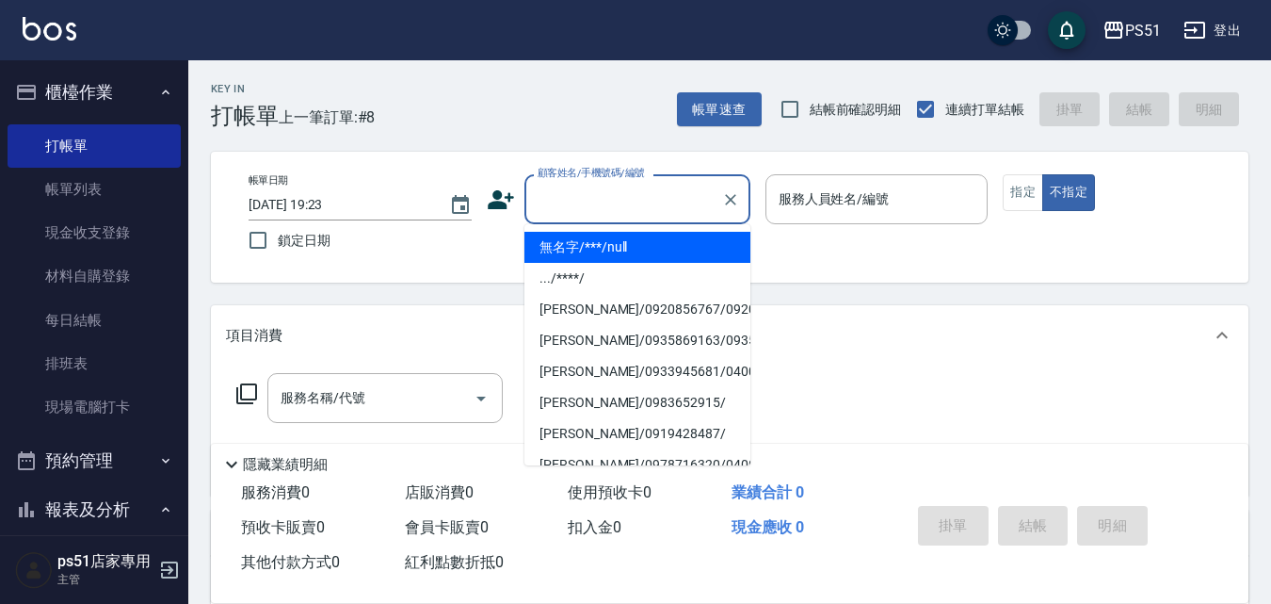
click at [646, 247] on li "無名字/***/null" at bounding box center [638, 247] width 226 height 31
type input "無名字/***/null"
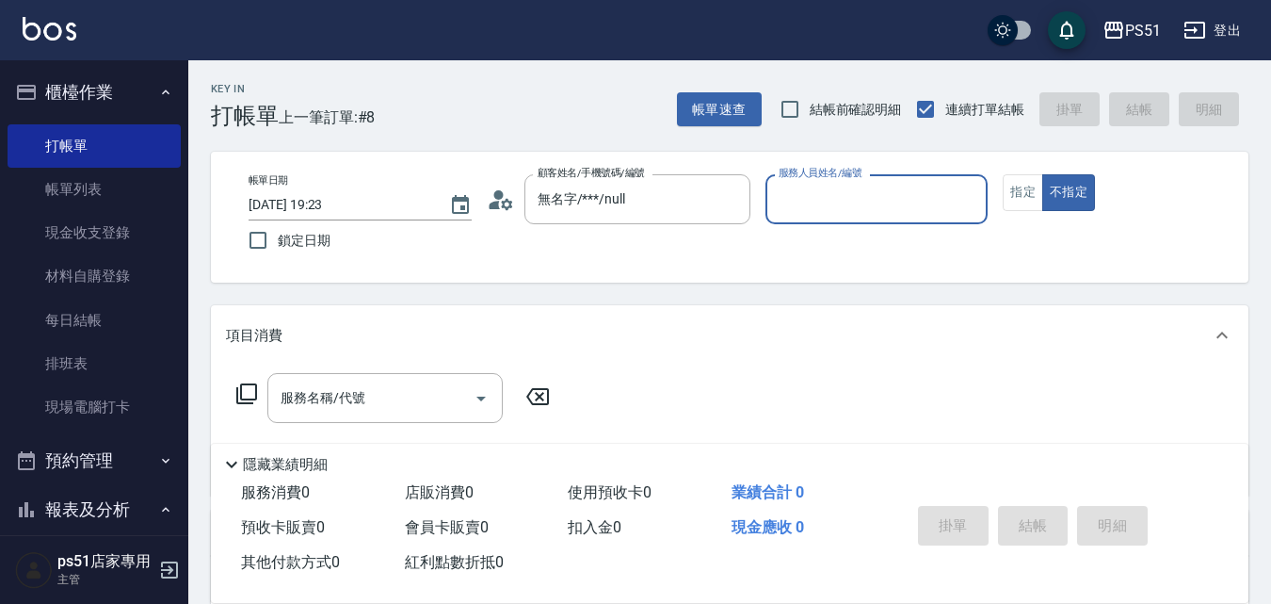
click at [852, 214] on input "服務人員姓名/編號" at bounding box center [877, 199] width 206 height 33
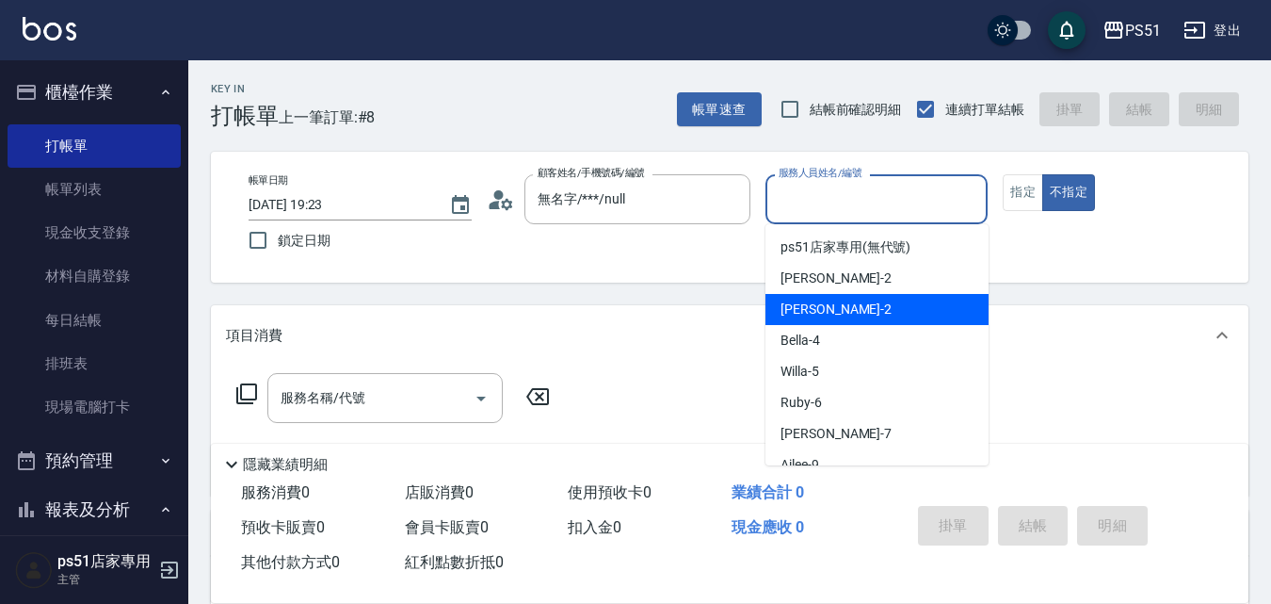
click at [845, 300] on div "[PERSON_NAME] -2" at bounding box center [877, 309] width 223 height 31
type input "[PERSON_NAME]-2"
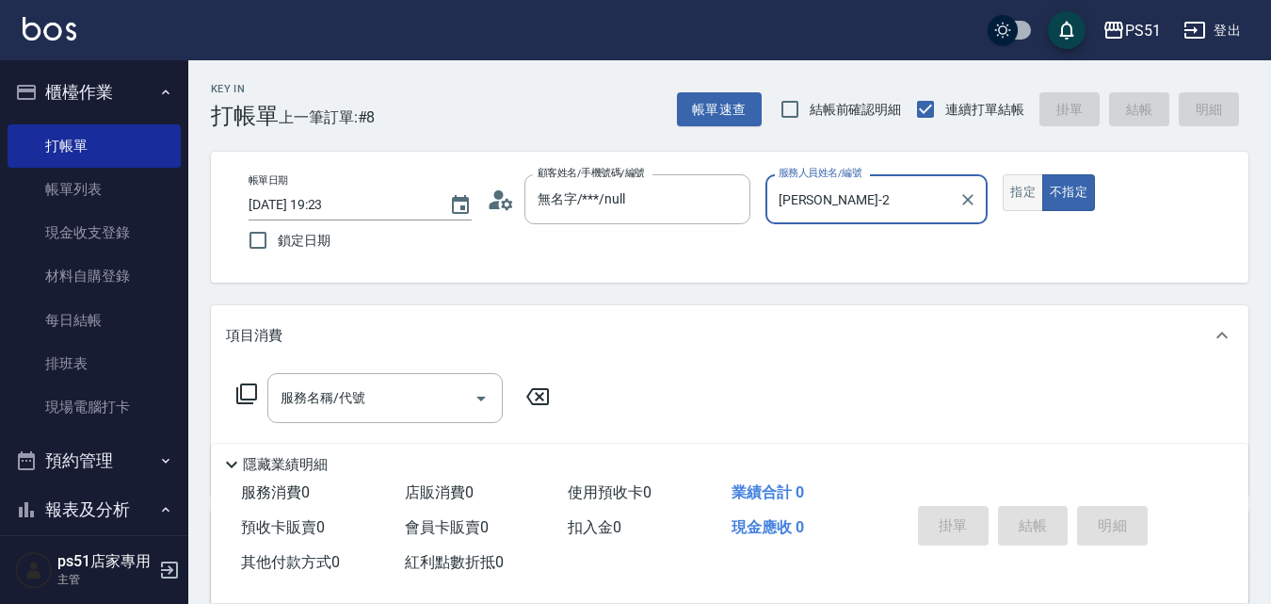
click at [1019, 200] on button "指定" at bounding box center [1023, 192] width 40 height 37
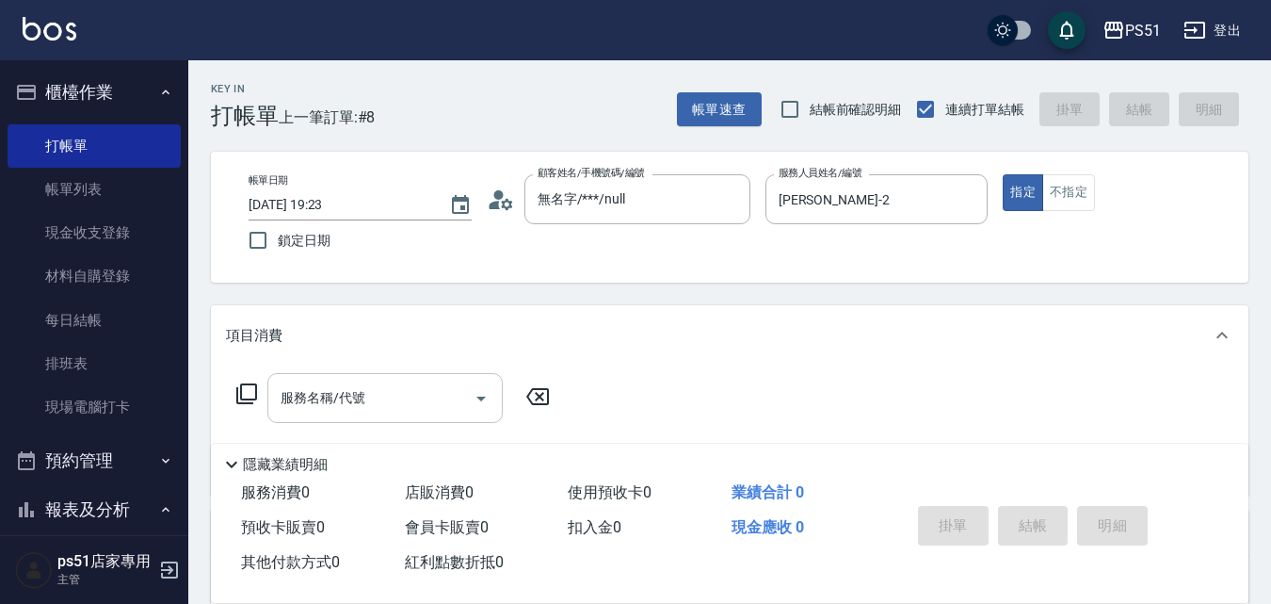
click at [412, 404] on input "服務名稱/代號" at bounding box center [371, 397] width 190 height 33
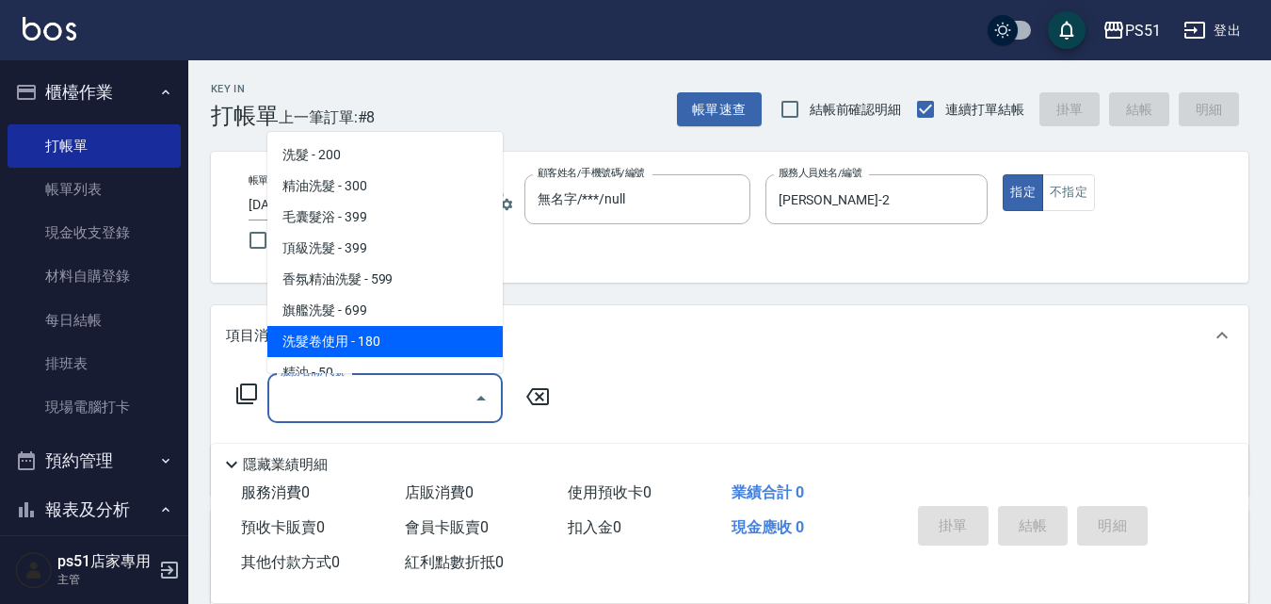
scroll to position [440, 0]
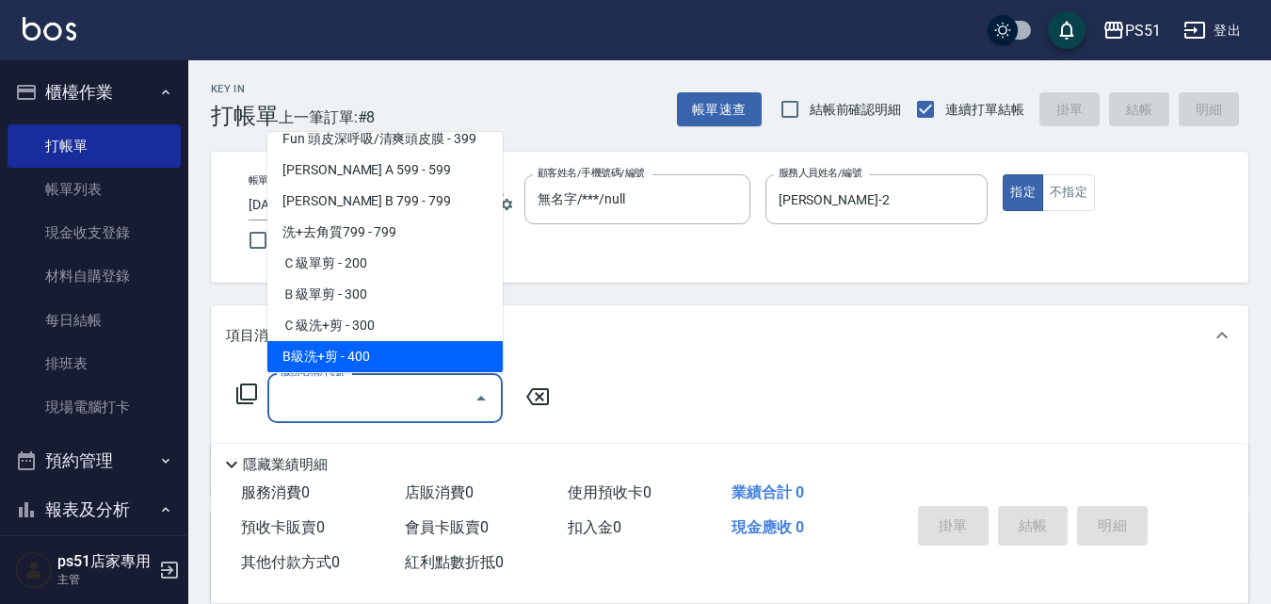
click at [424, 351] on span "B級洗+剪 - 400" at bounding box center [384, 356] width 235 height 31
type input "B級洗+剪(204)"
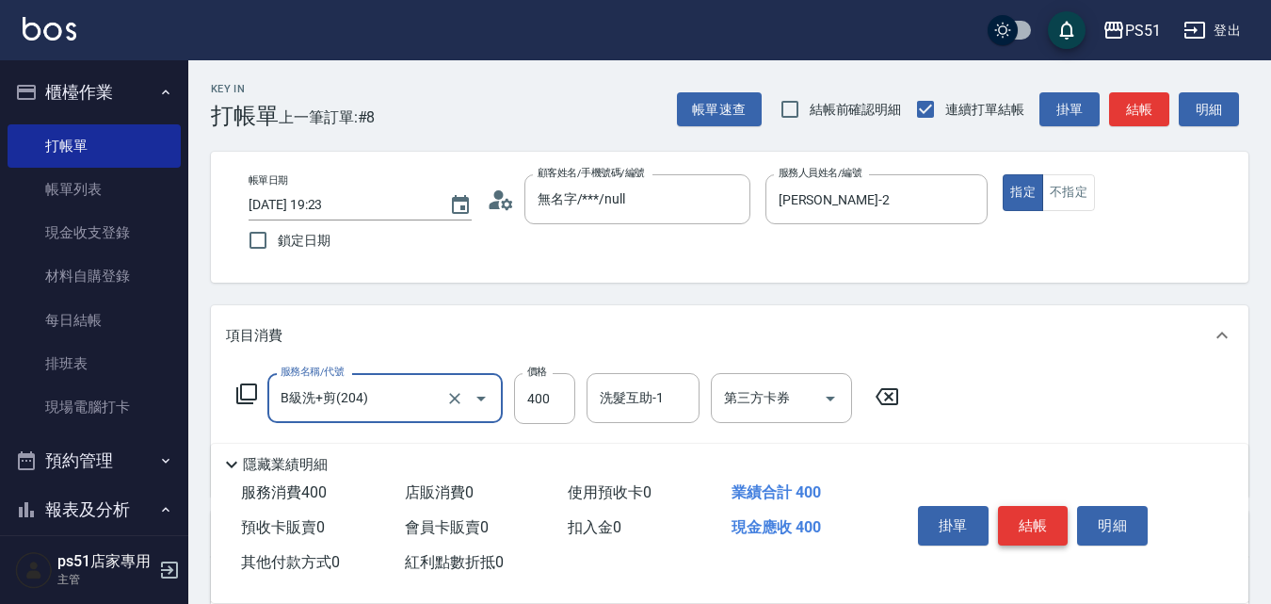
click at [1035, 509] on button "結帳" at bounding box center [1033, 526] width 71 height 40
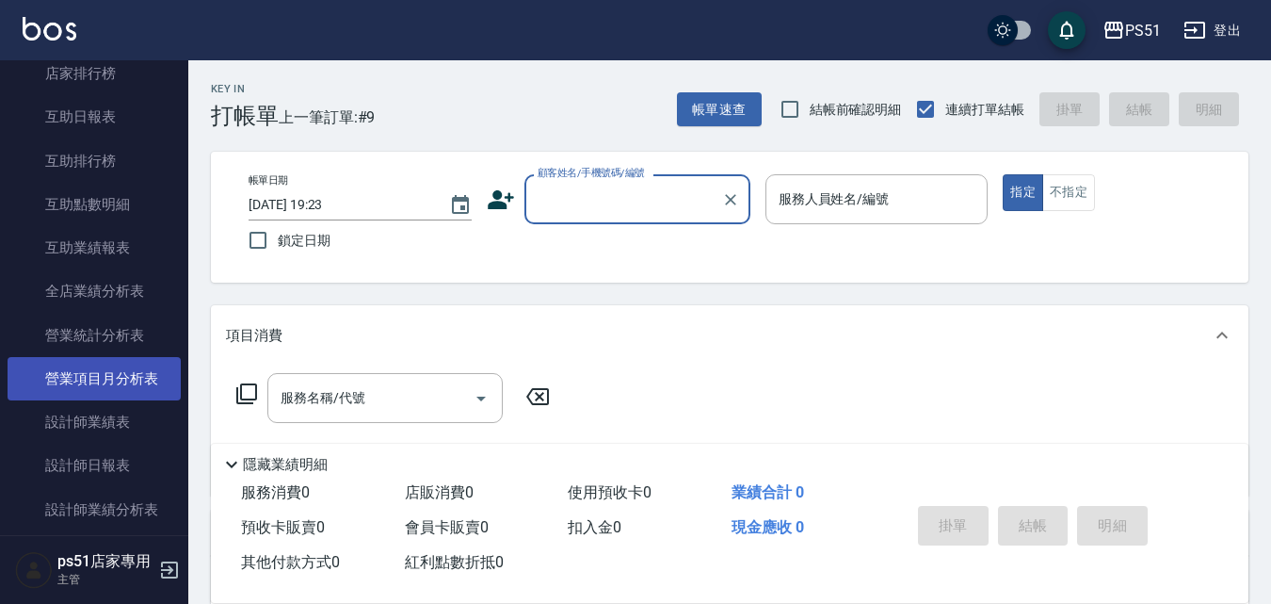
scroll to position [659, 0]
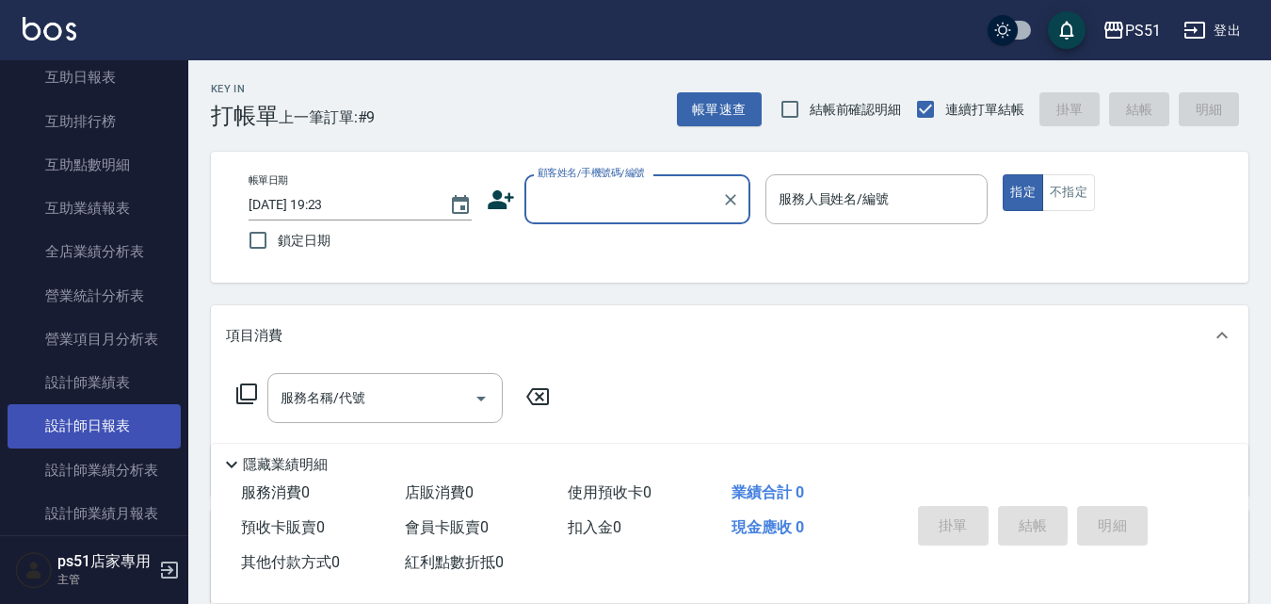
click at [143, 436] on link "設計師日報表" at bounding box center [94, 425] width 173 height 43
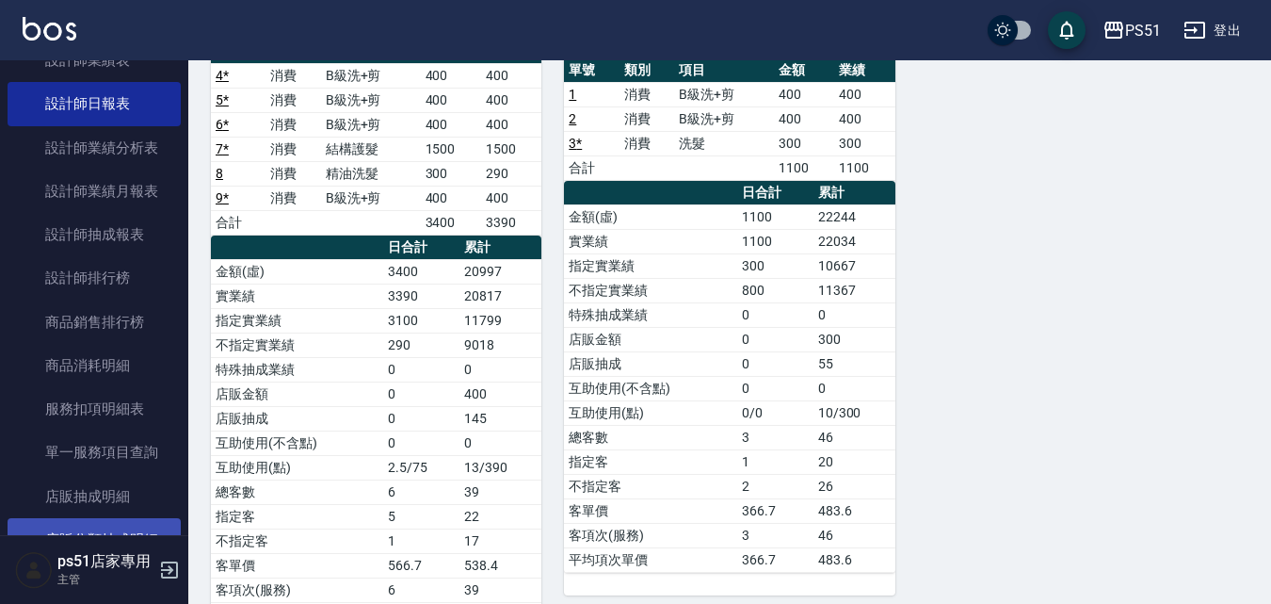
scroll to position [1099, 0]
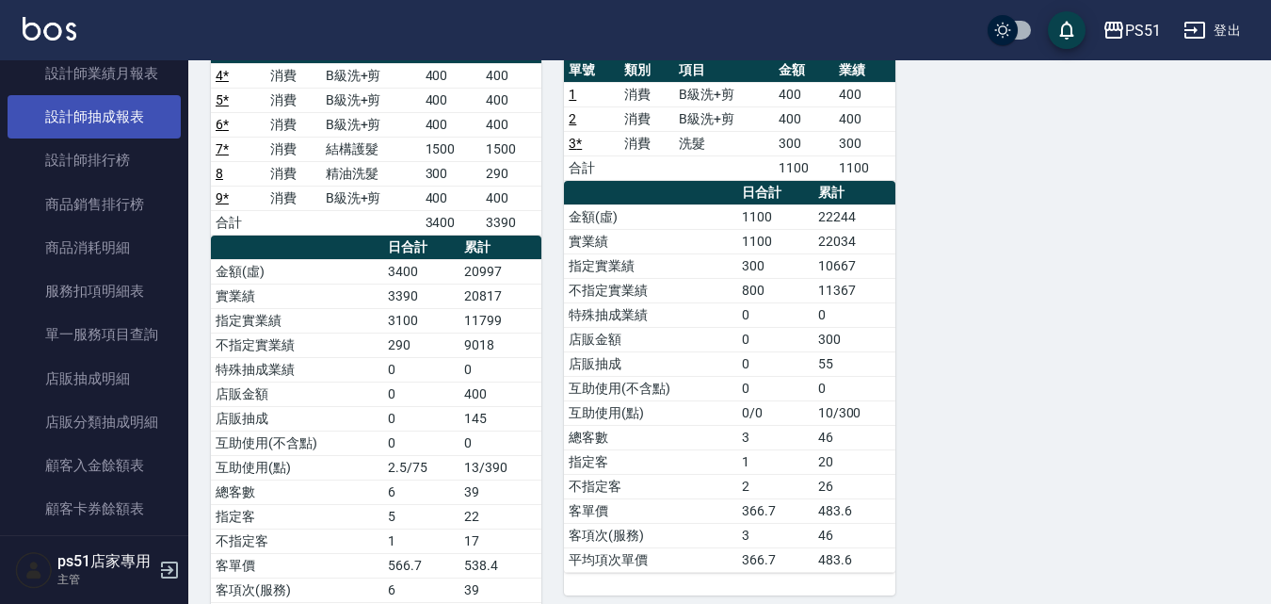
click at [132, 118] on link "設計師抽成報表" at bounding box center [94, 116] width 173 height 43
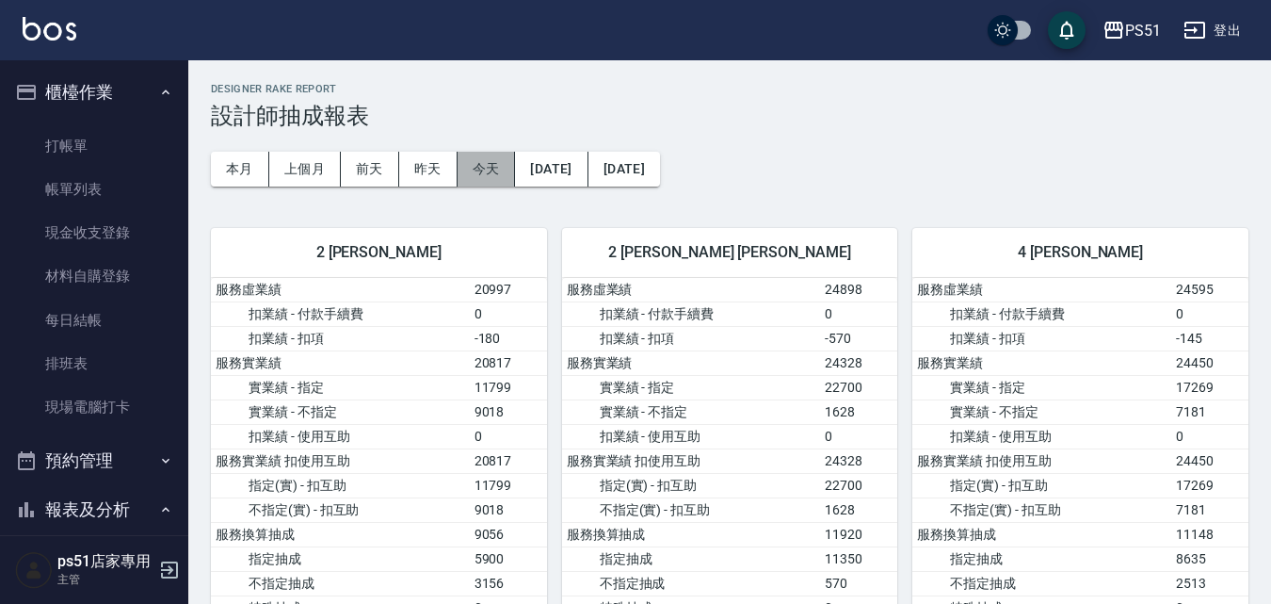
click at [503, 170] on button "今天" at bounding box center [487, 169] width 58 height 35
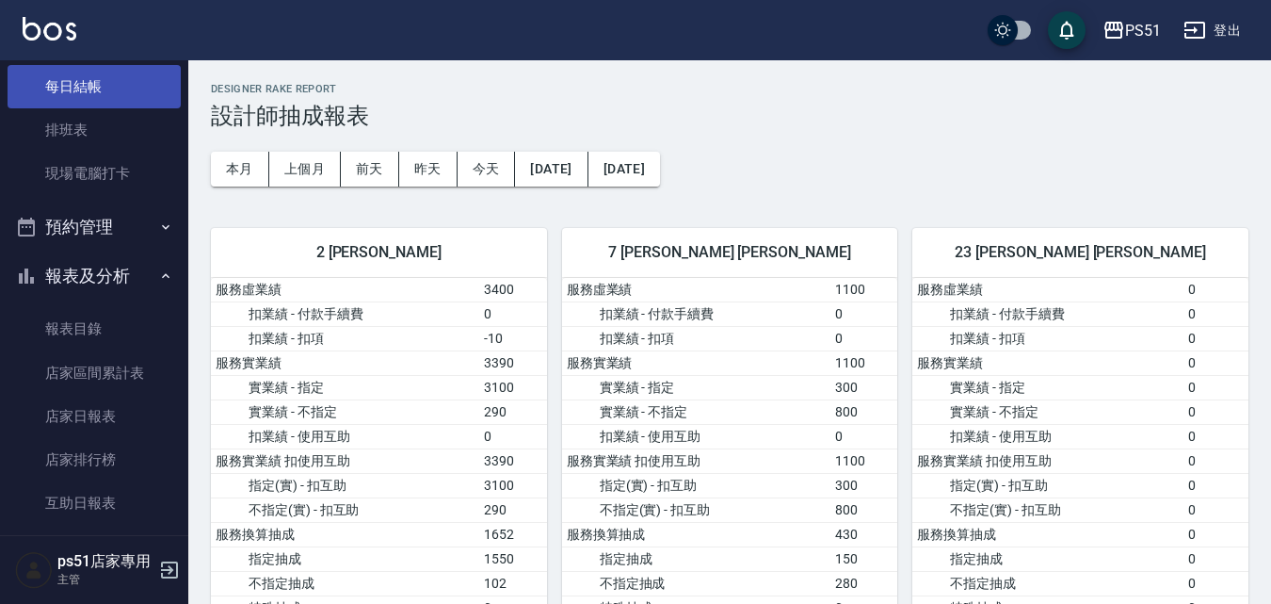
scroll to position [440, 0]
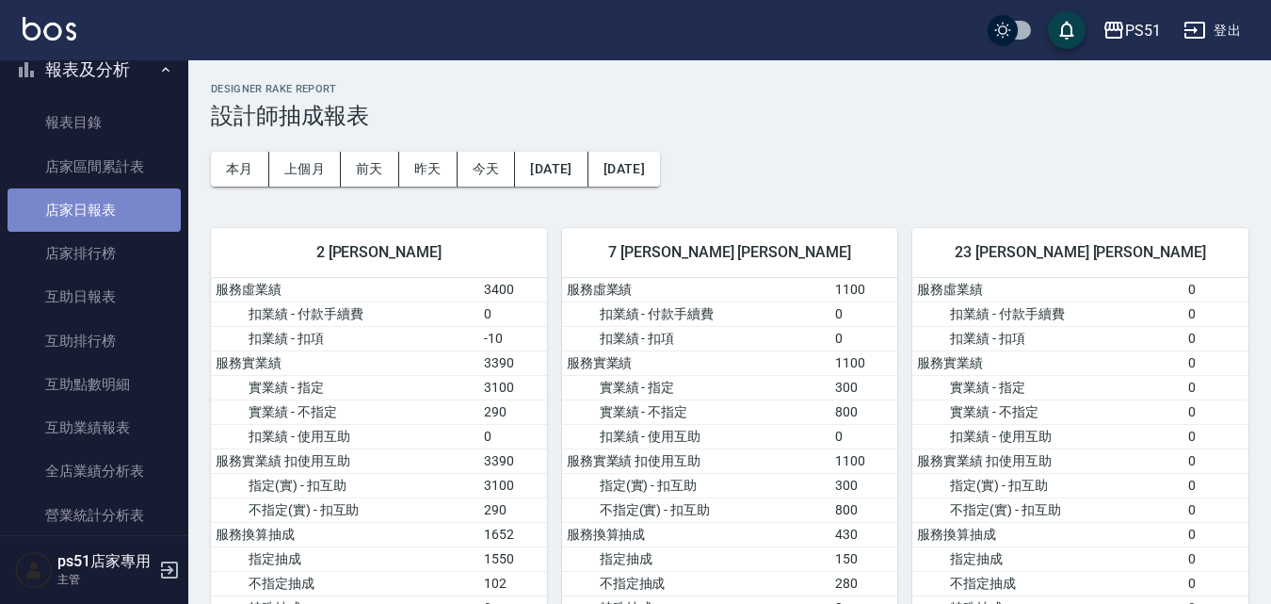
click at [128, 207] on link "店家日報表" at bounding box center [94, 209] width 173 height 43
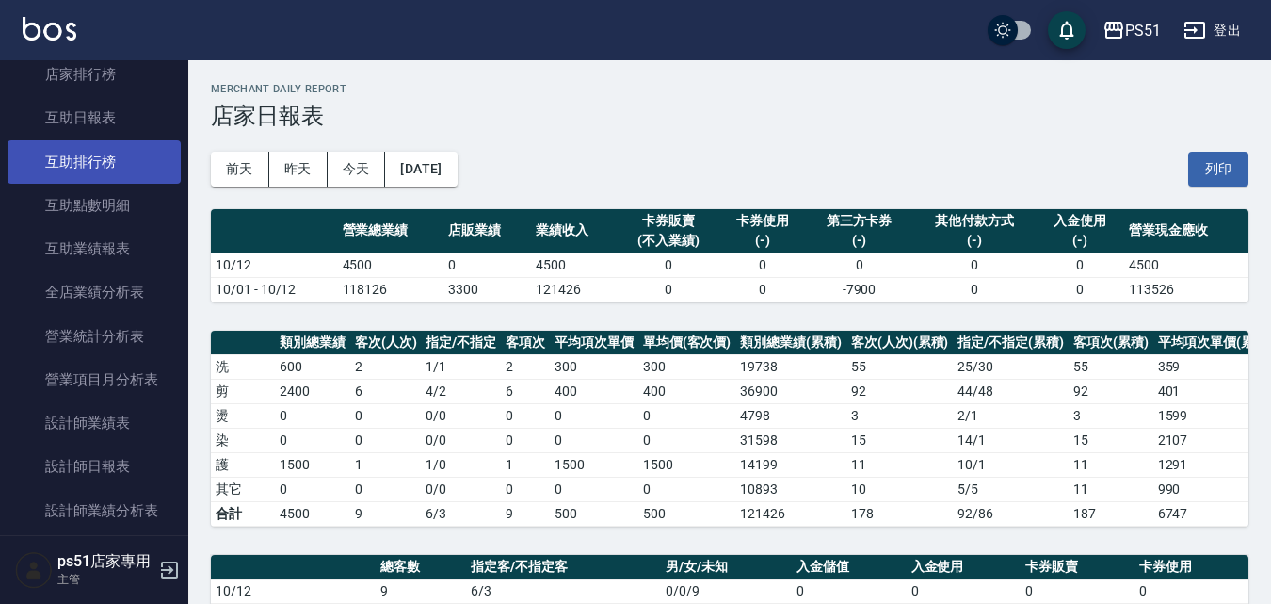
scroll to position [659, 0]
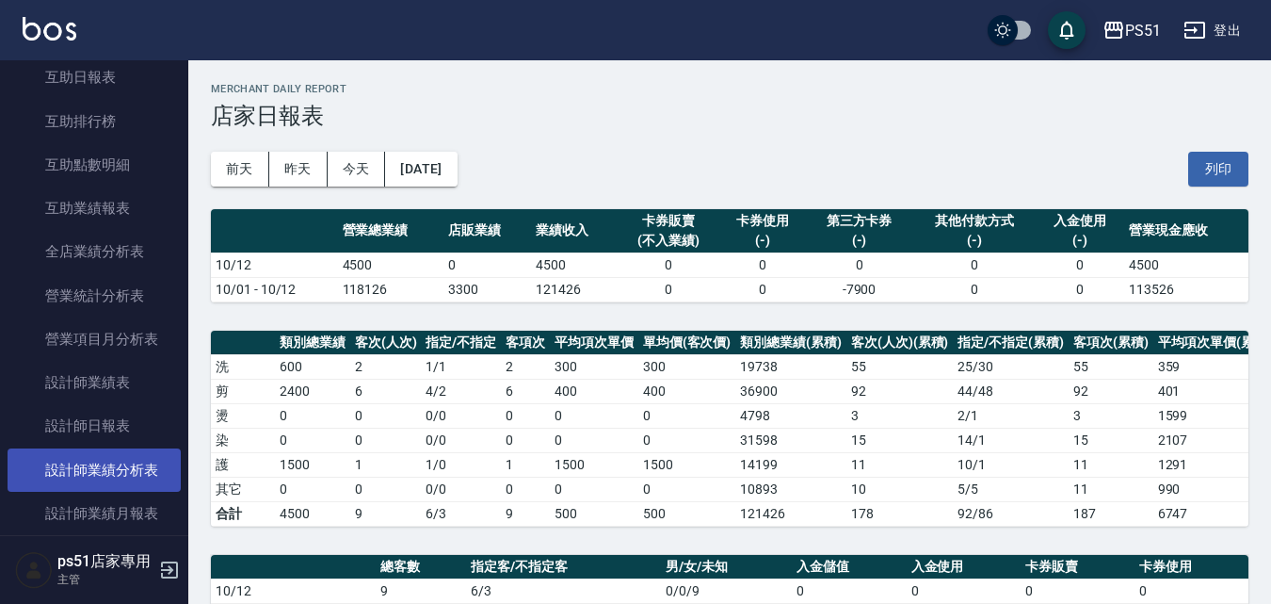
click at [132, 466] on link "設計師業績分析表" at bounding box center [94, 469] width 173 height 43
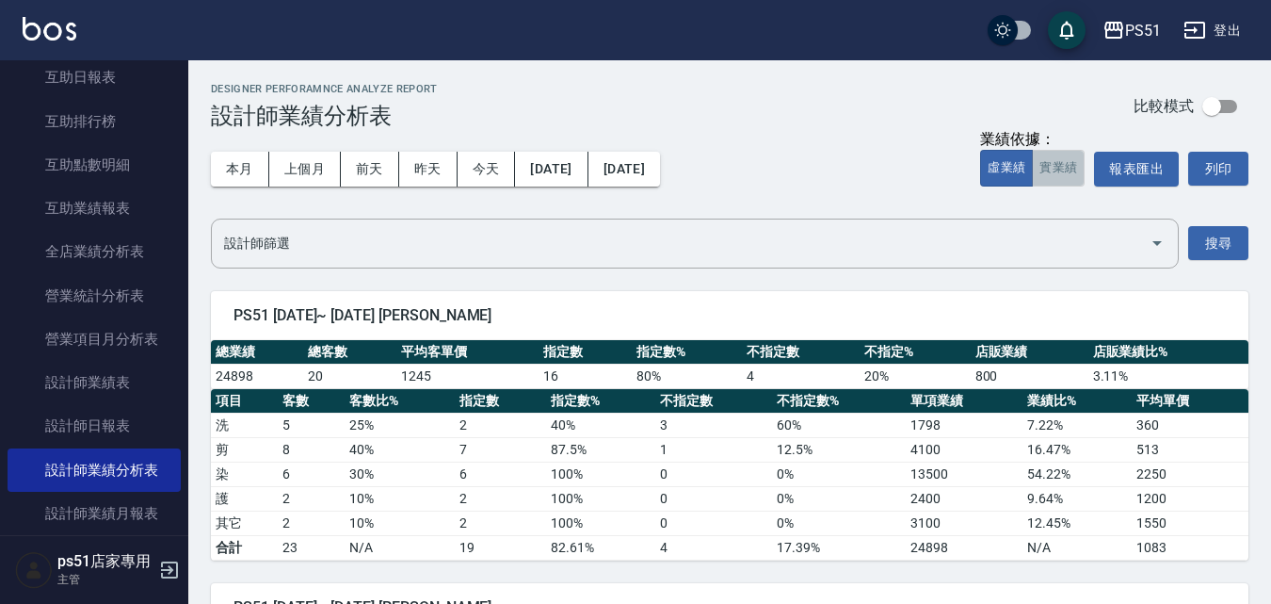
click at [1077, 170] on button "實業績" at bounding box center [1058, 168] width 53 height 37
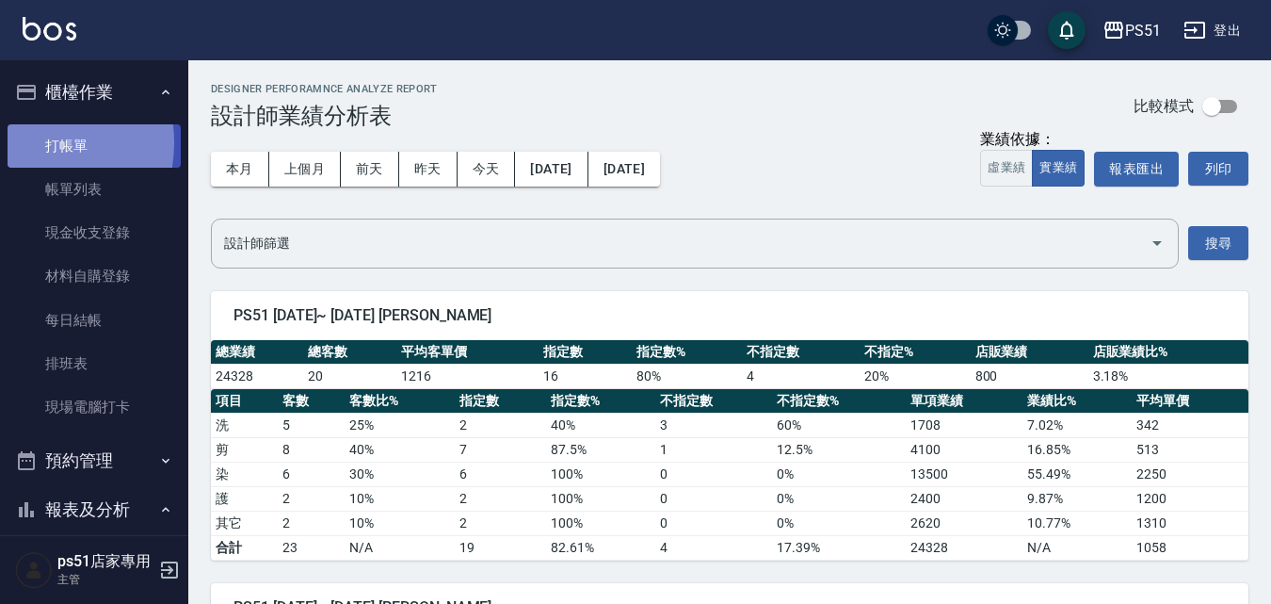
click at [28, 142] on link "打帳單" at bounding box center [94, 145] width 173 height 43
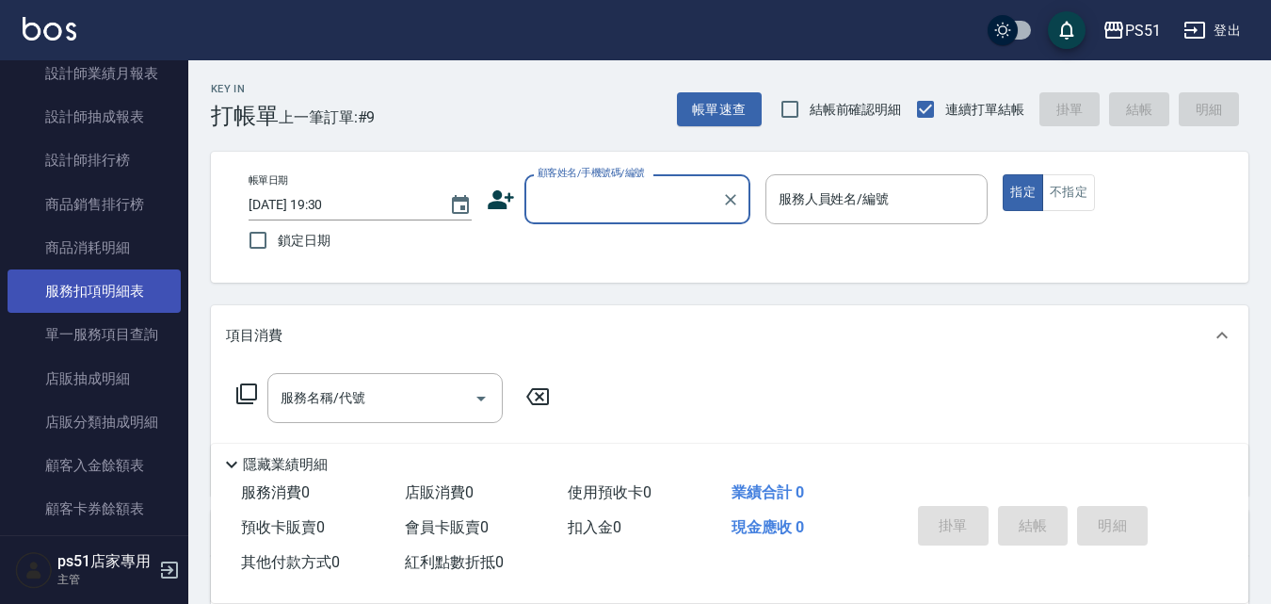
scroll to position [879, 0]
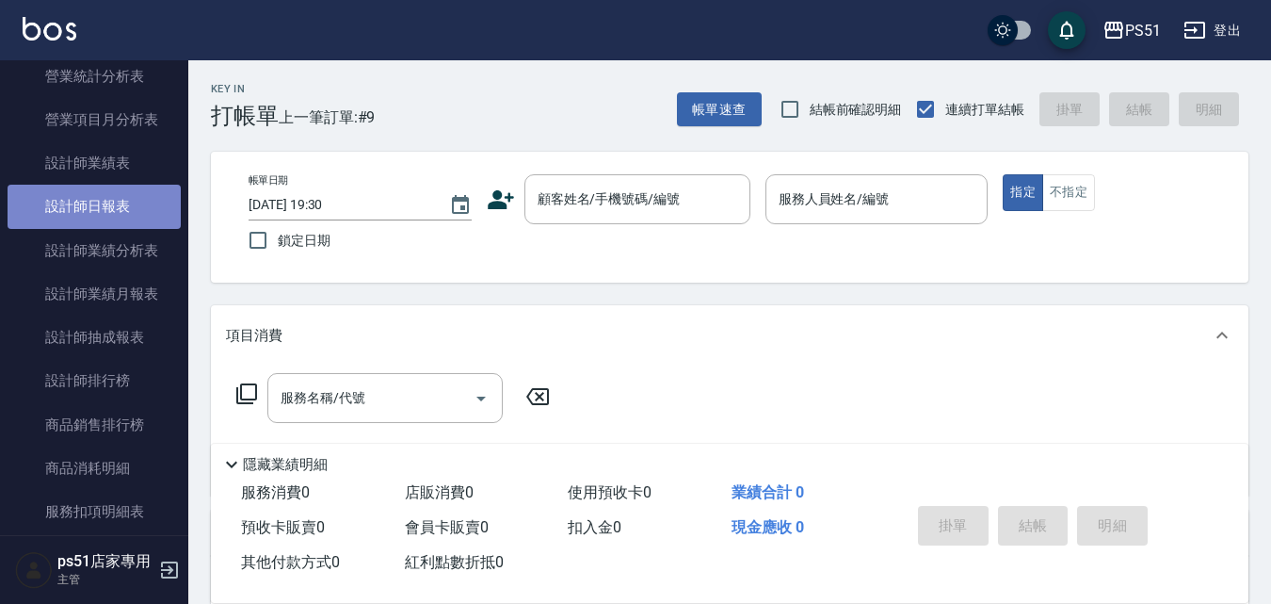
click at [113, 216] on link "設計師日報表" at bounding box center [94, 206] width 173 height 43
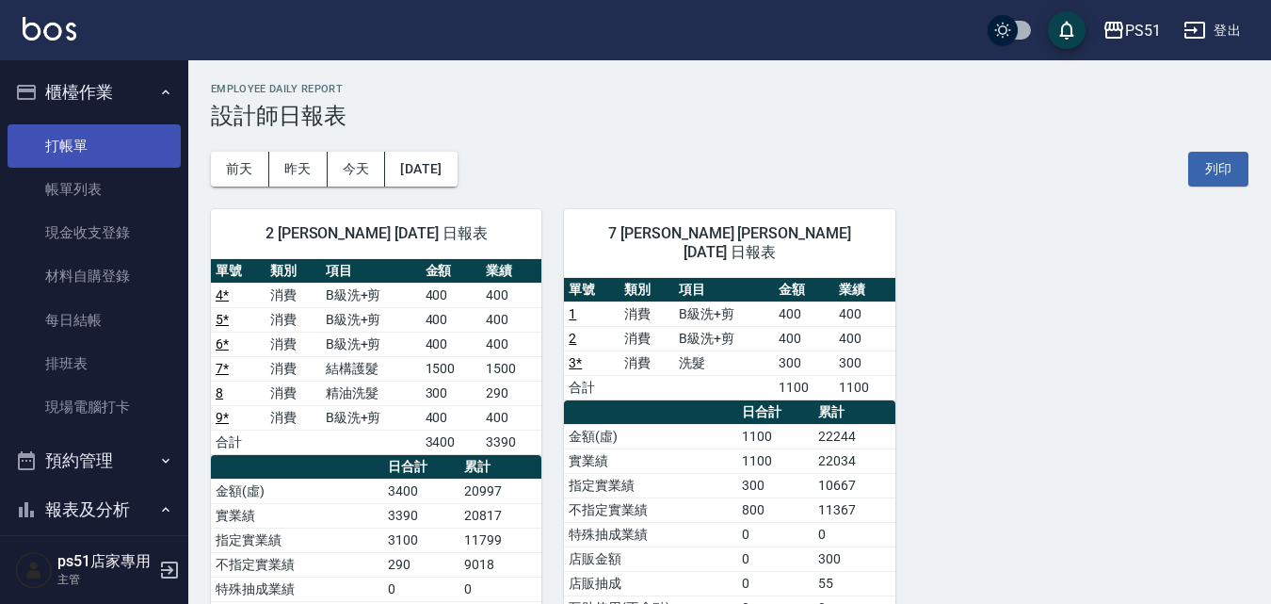
click at [93, 133] on link "打帳單" at bounding box center [94, 145] width 173 height 43
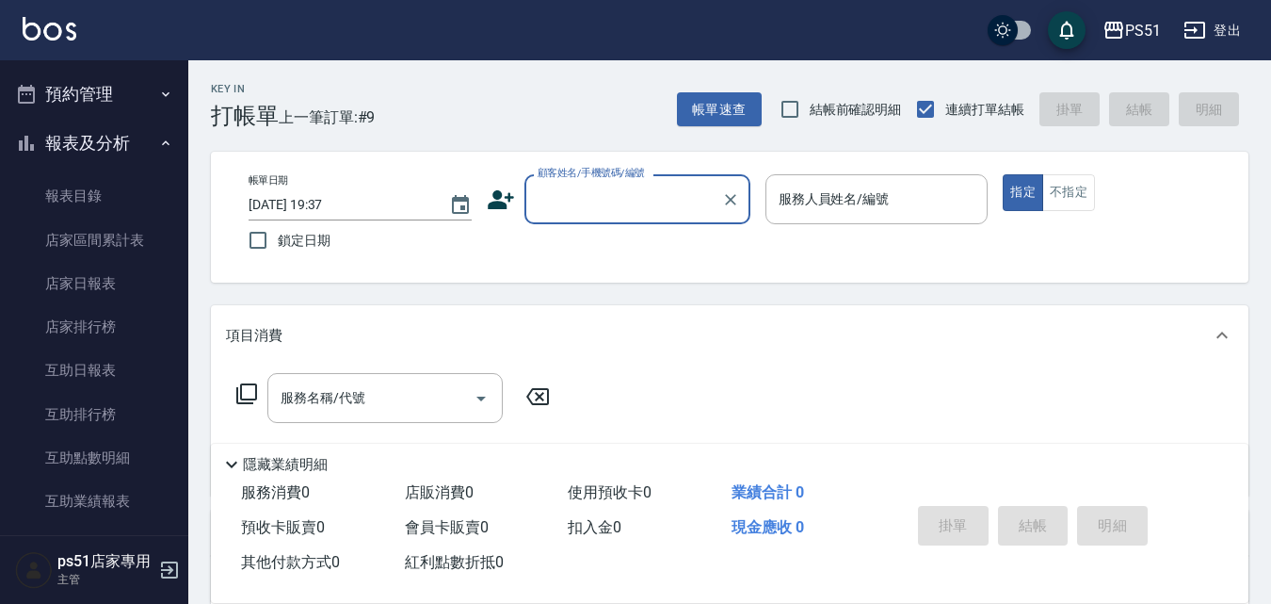
scroll to position [440, 0]
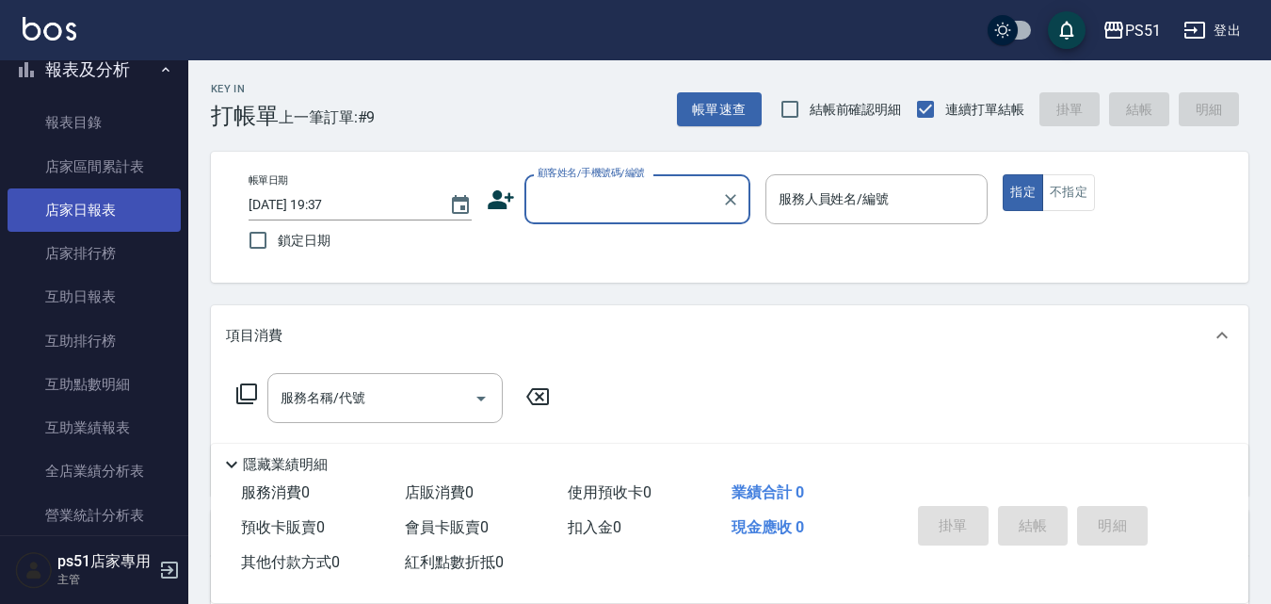
click at [107, 201] on link "店家日報表" at bounding box center [94, 209] width 173 height 43
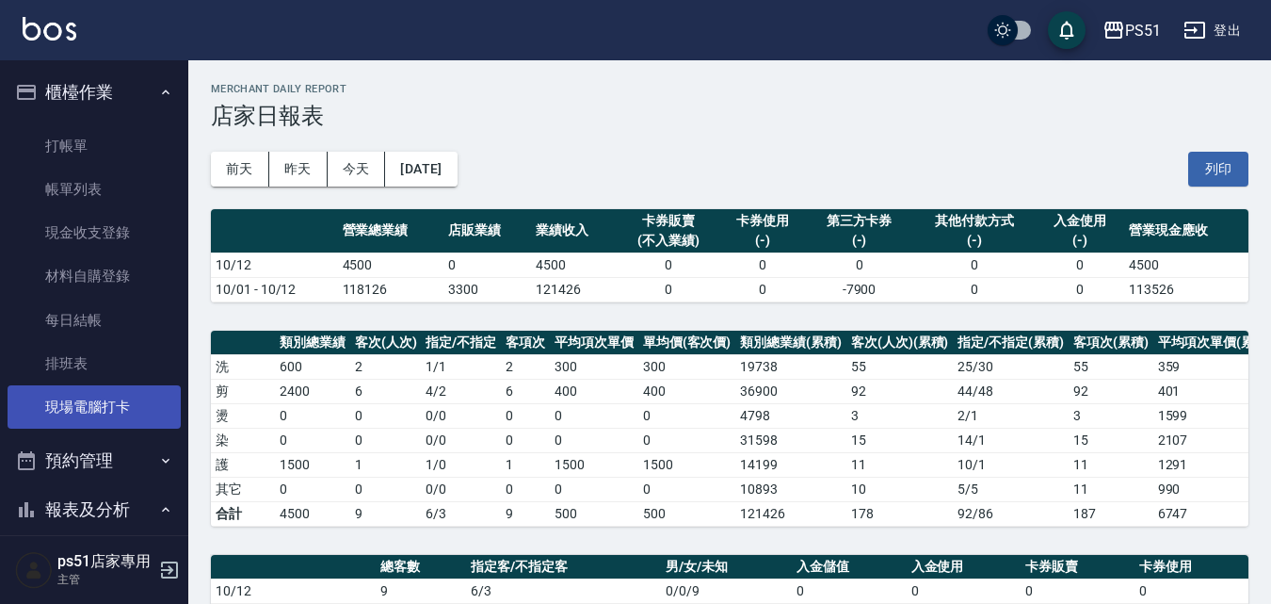
click at [39, 396] on link "現場電腦打卡" at bounding box center [94, 406] width 173 height 43
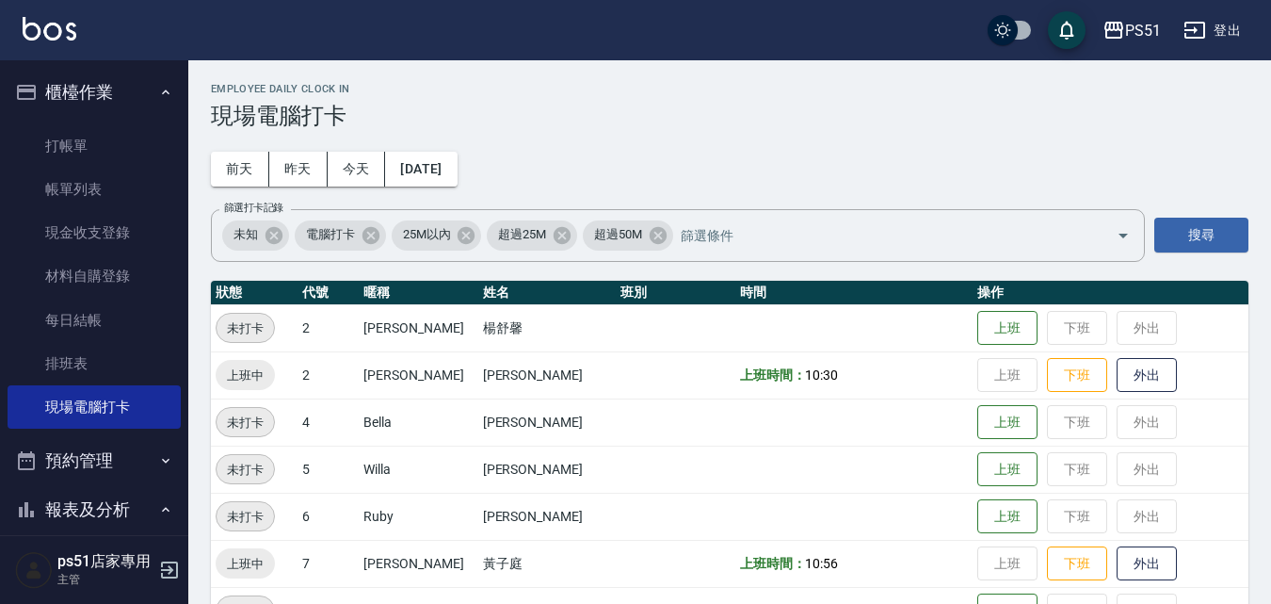
drag, startPoint x: 1076, startPoint y: 394, endPoint x: 1065, endPoint y: 393, distance: 11.3
click at [1065, 393] on td "上班 下班 外出" at bounding box center [1111, 374] width 276 height 47
click at [1068, 384] on button "下班" at bounding box center [1077, 375] width 60 height 33
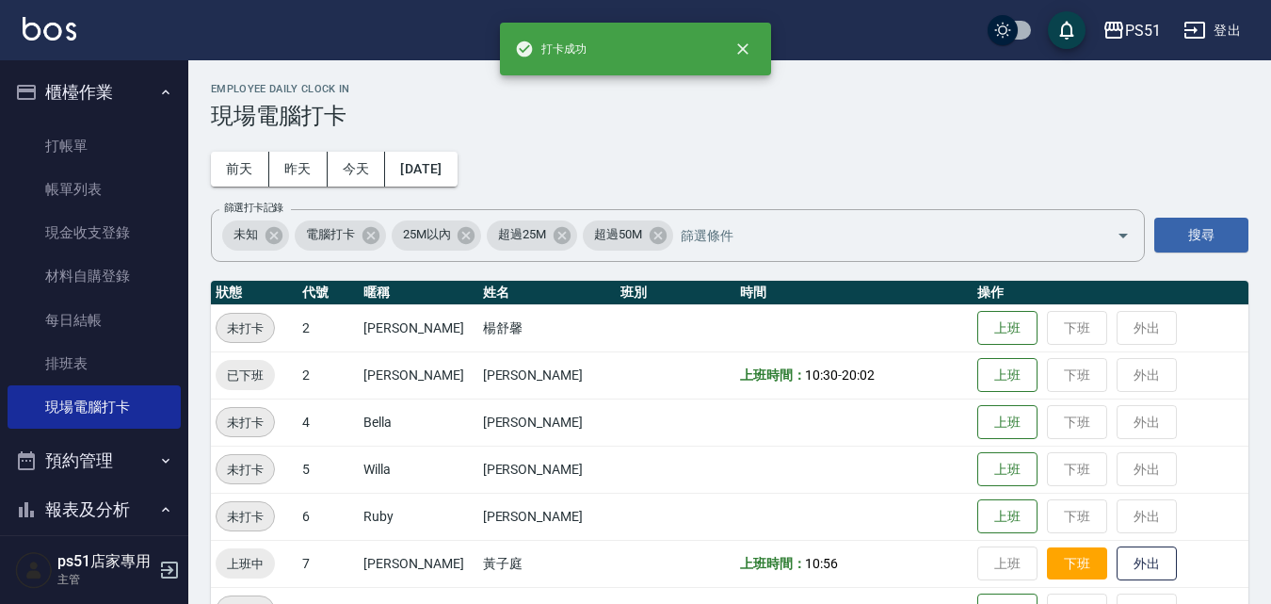
click at [1062, 571] on button "下班" at bounding box center [1077, 563] width 60 height 33
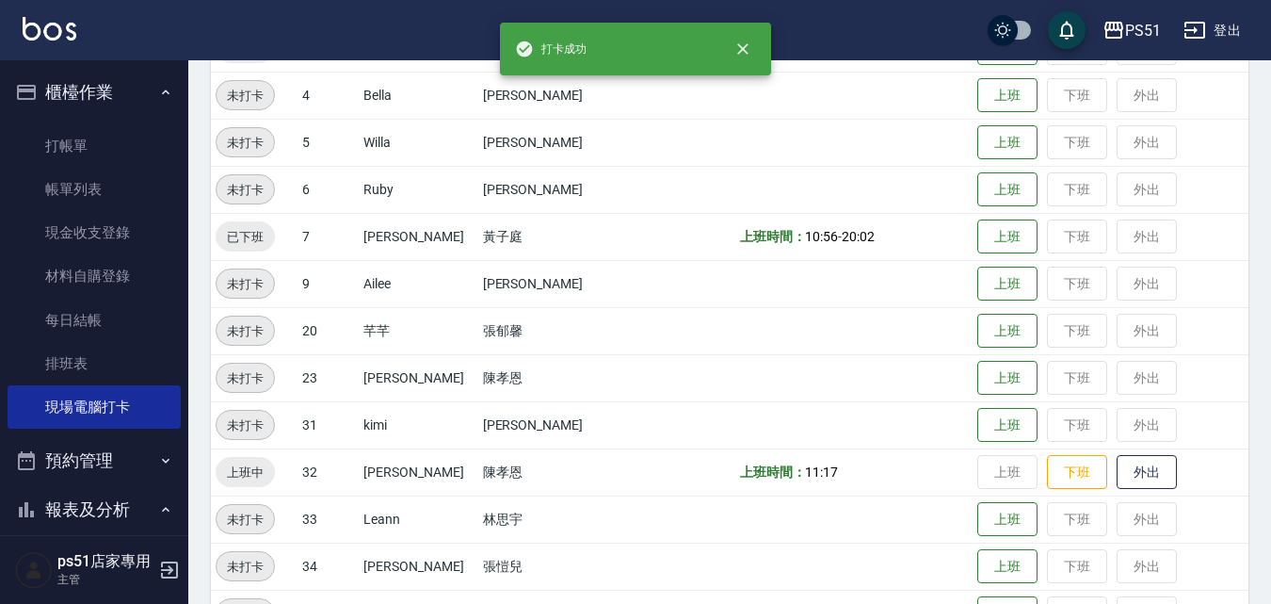
scroll to position [440, 0]
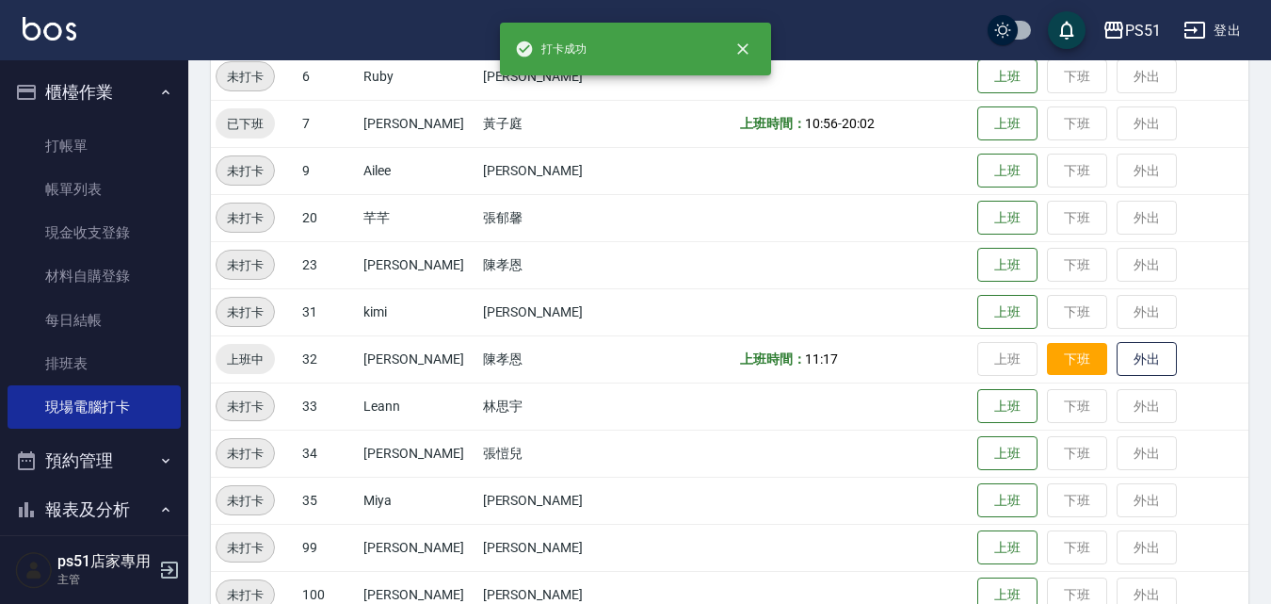
click at [1068, 358] on button "下班" at bounding box center [1077, 359] width 60 height 33
